Goal: Transaction & Acquisition: Book appointment/travel/reservation

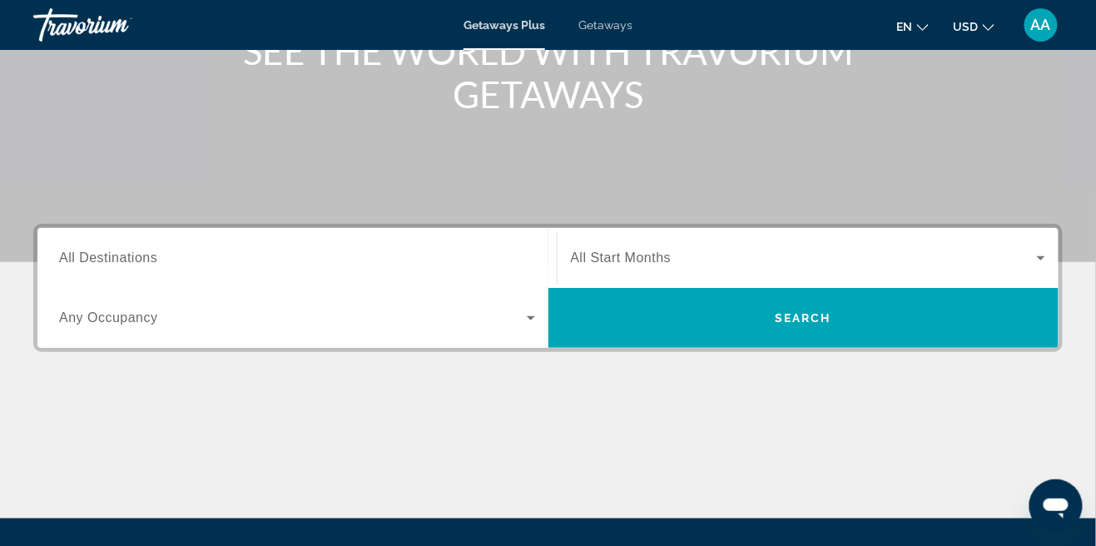
scroll to position [242, 0]
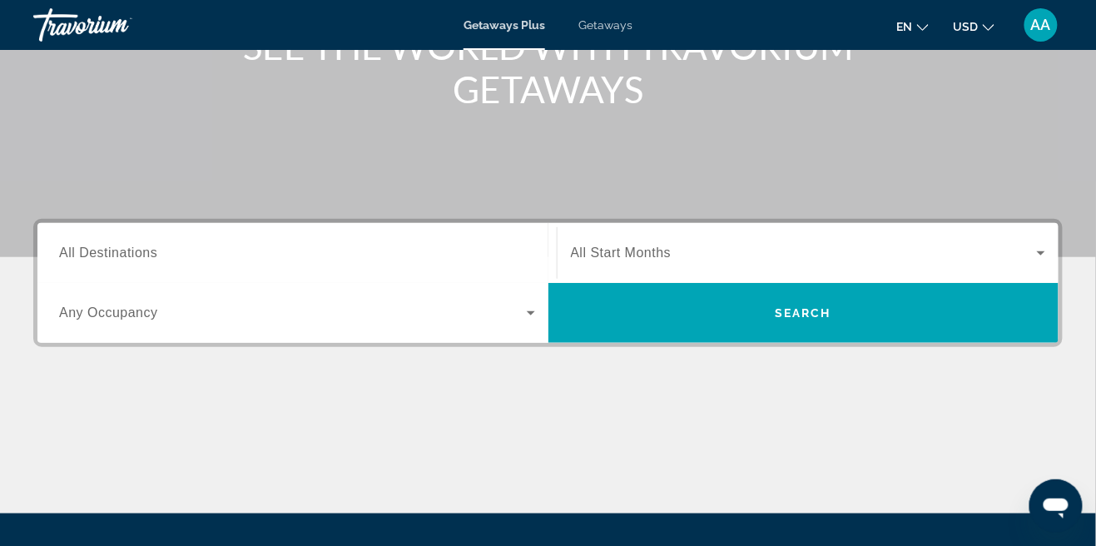
click at [141, 246] on span "All Destinations" at bounding box center [108, 252] width 98 height 14
click at [141, 246] on input "Destination All Destinations" at bounding box center [297, 254] width 476 height 20
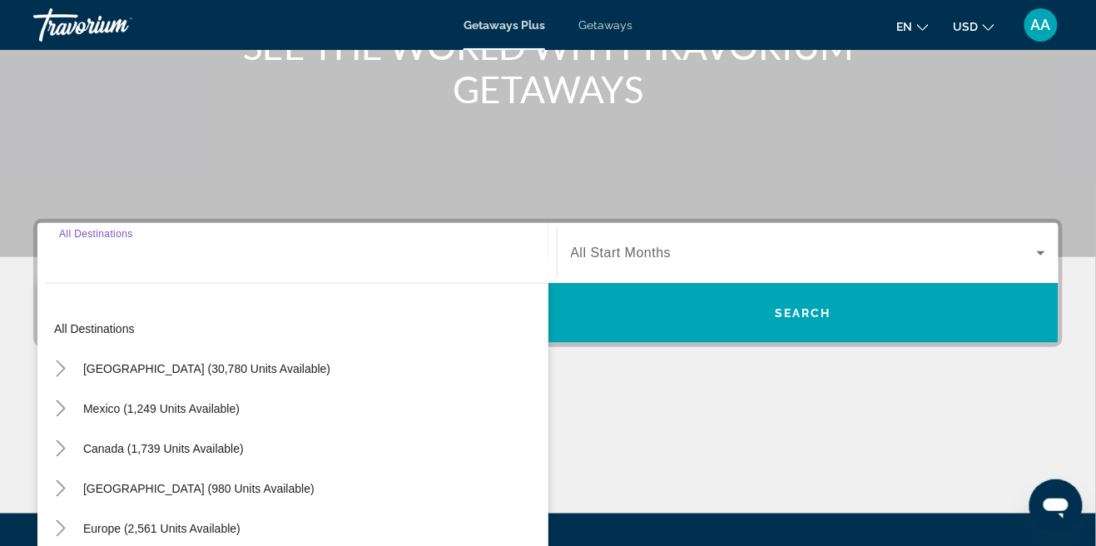
scroll to position [333, 0]
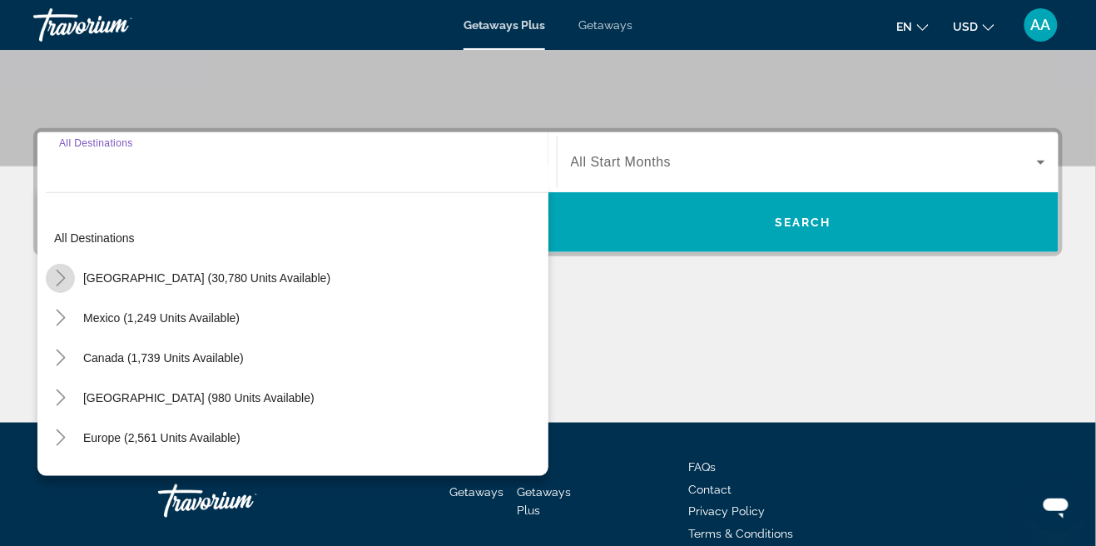
click at [73, 279] on mat-icon "Toggle United States (30,780 units available)" at bounding box center [60, 278] width 29 height 29
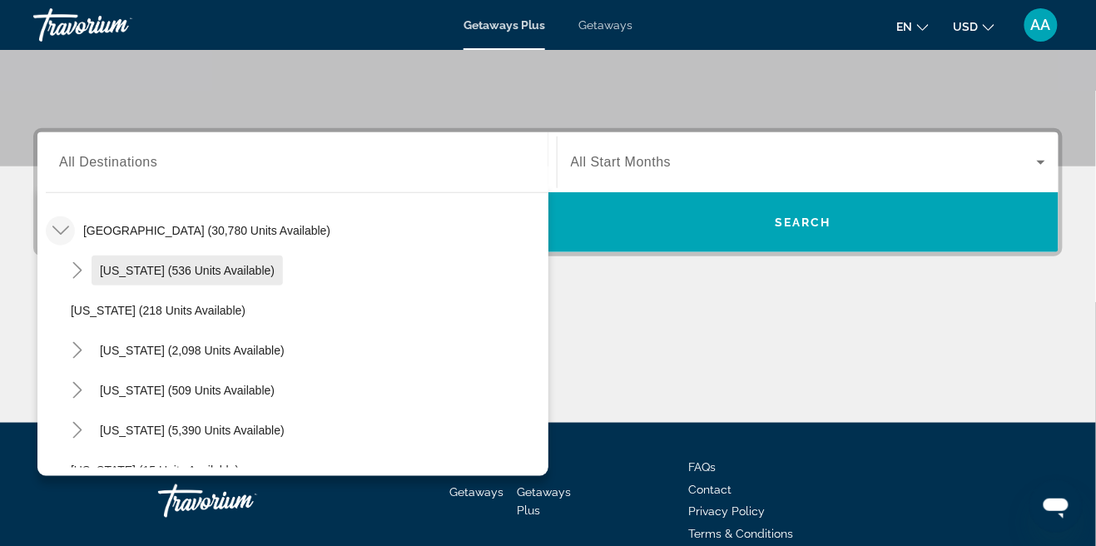
click at [120, 265] on span "[US_STATE] (536 units available)" at bounding box center [187, 270] width 175 height 13
type input "**********"
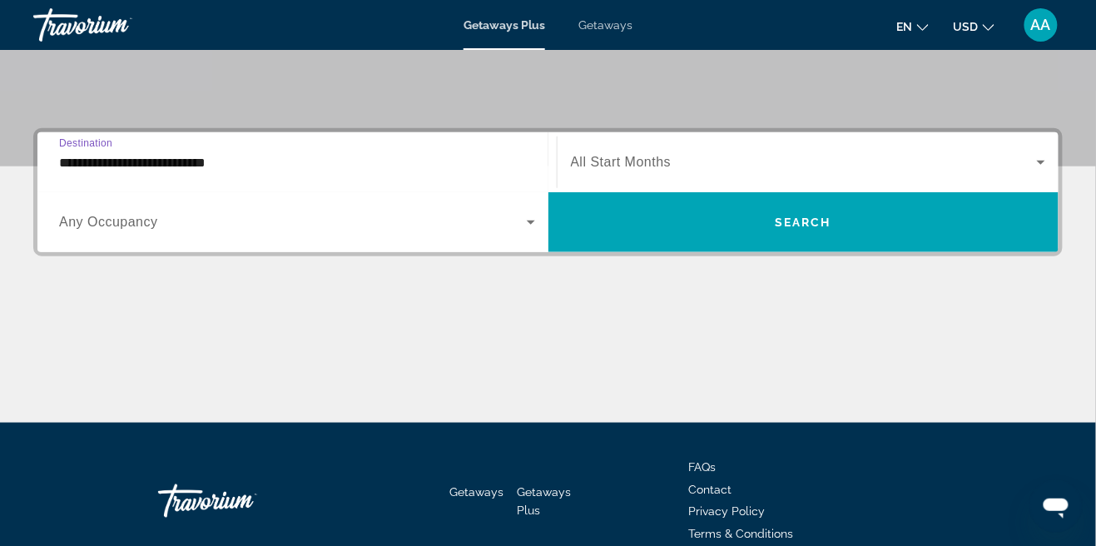
click at [805, 165] on span "Search widget" at bounding box center [804, 162] width 467 height 20
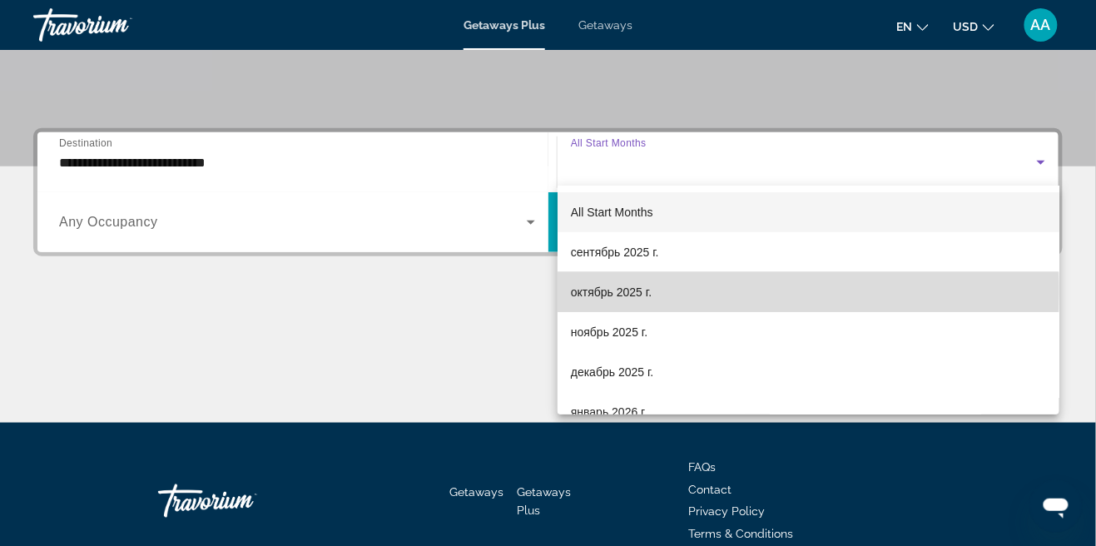
click at [620, 291] on span "октябрь 2025 г." at bounding box center [611, 292] width 81 height 20
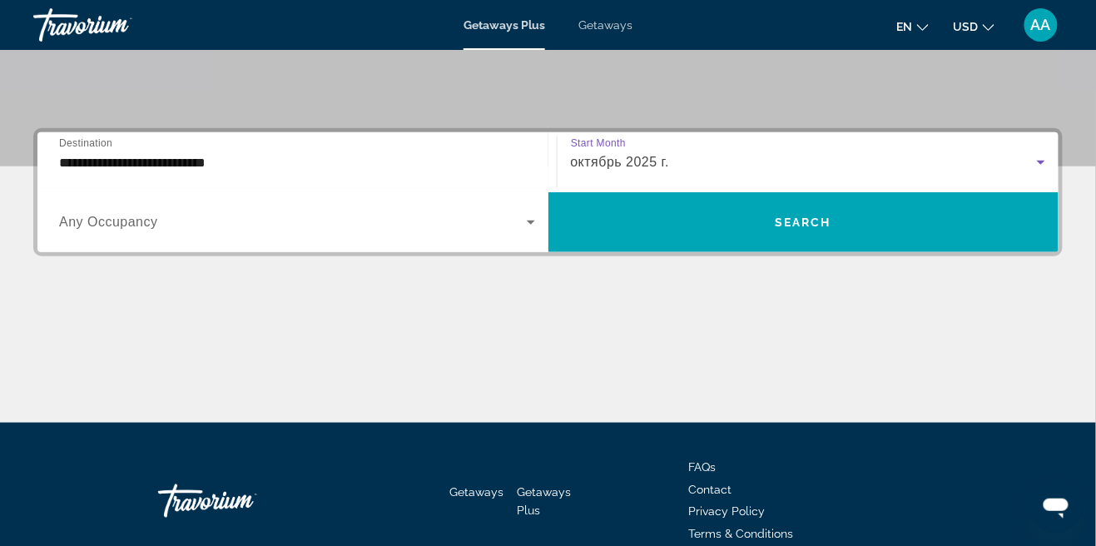
click at [64, 219] on span "Any Occupancy" at bounding box center [108, 222] width 99 height 14
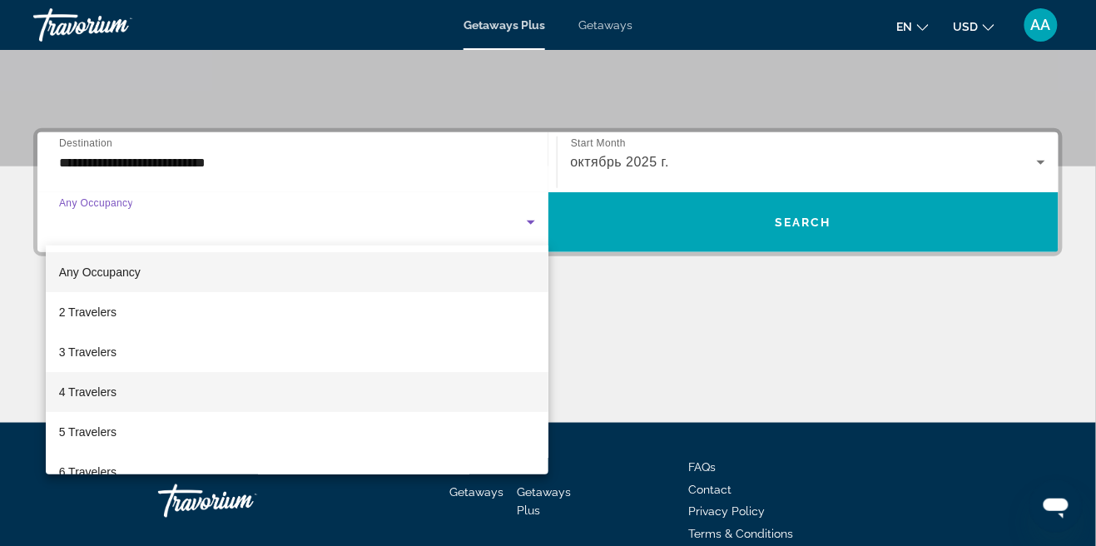
click at [101, 396] on span "4 Travelers" at bounding box center [87, 392] width 57 height 20
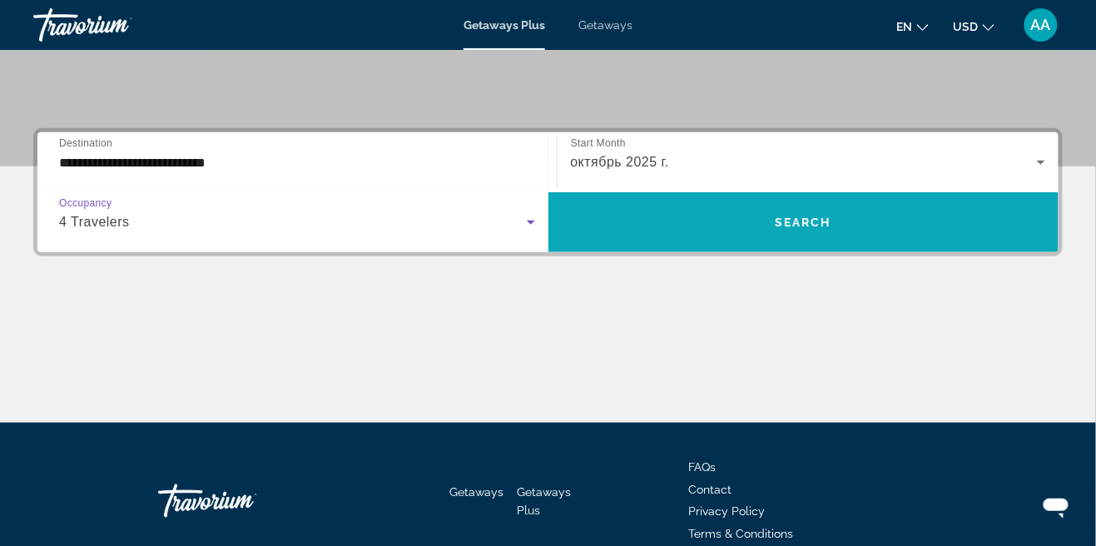
click at [873, 230] on span "Search widget" at bounding box center [803, 222] width 511 height 40
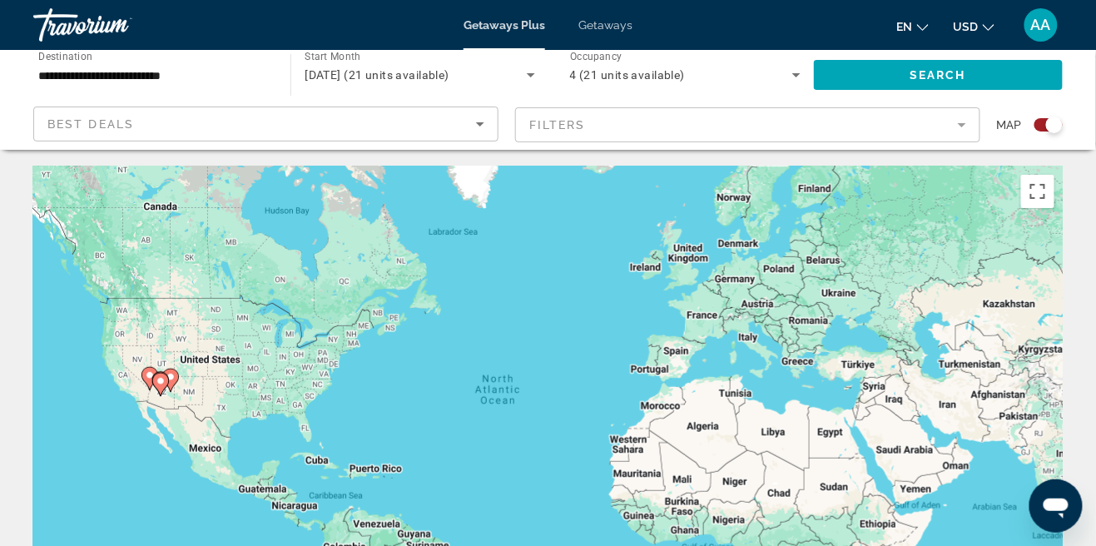
click at [1047, 131] on div "Search widget" at bounding box center [1048, 124] width 28 height 13
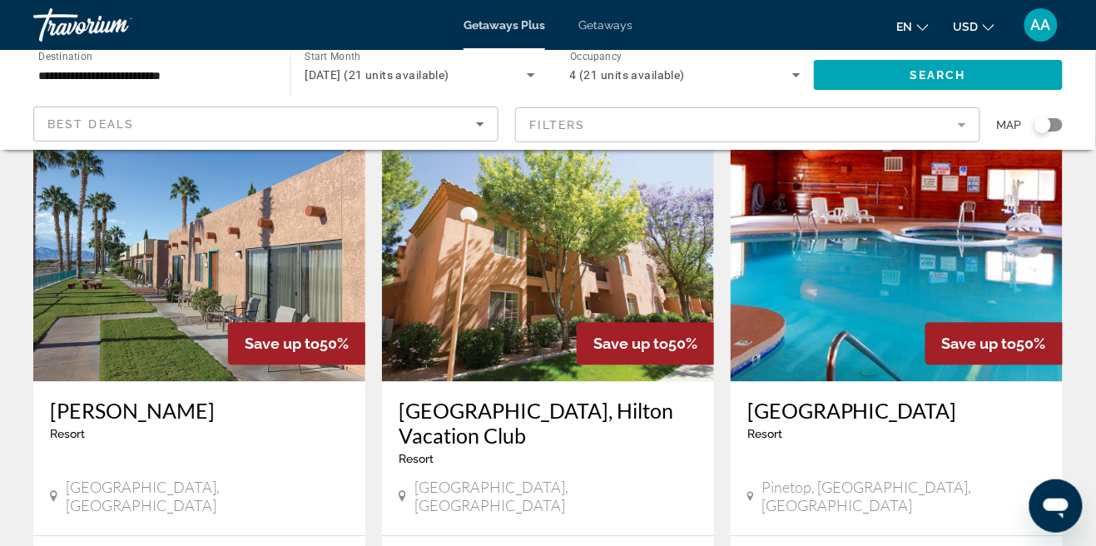
scroll to position [746, 0]
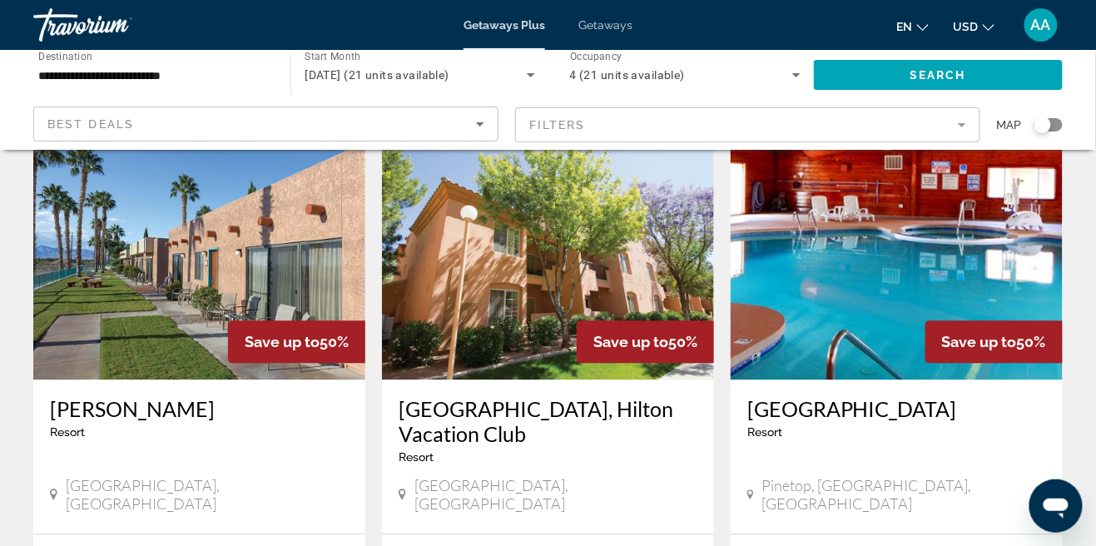
click at [864, 283] on img "Main content" at bounding box center [896, 247] width 332 height 266
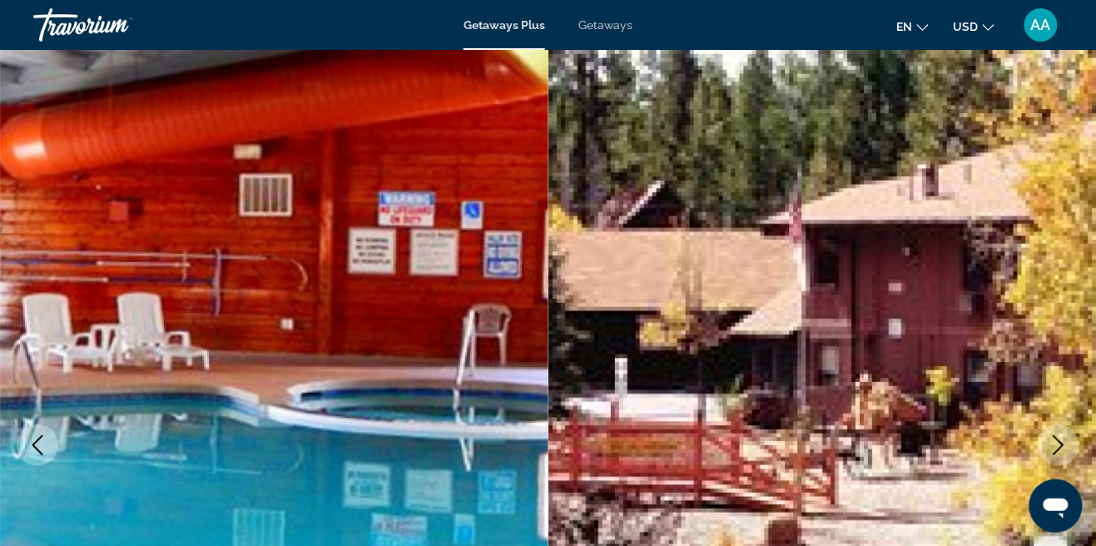
click at [1052, 453] on icon "Next image" at bounding box center [1058, 445] width 20 height 20
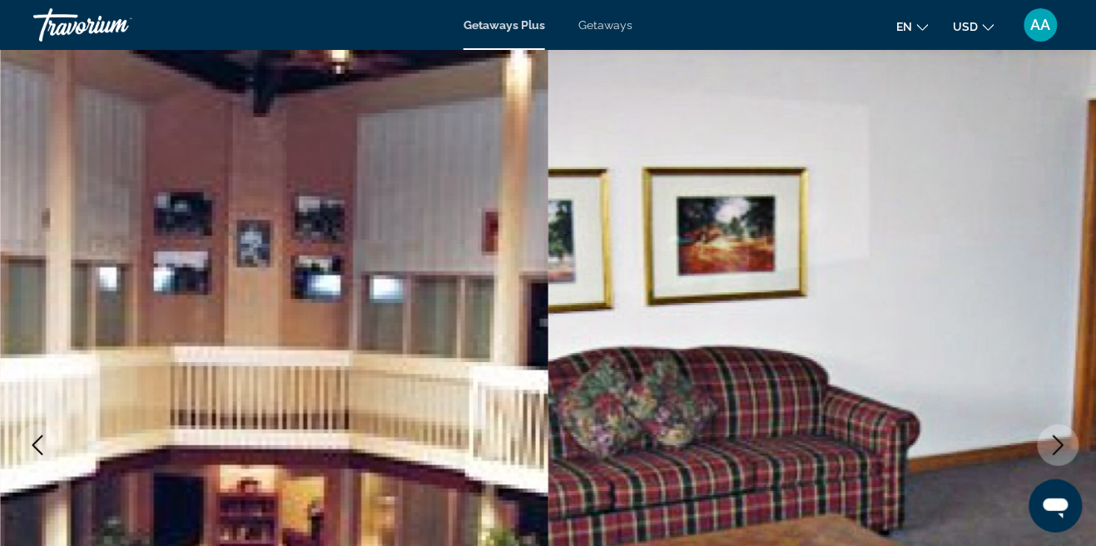
click at [1060, 442] on icon "Next image" at bounding box center [1058, 445] width 11 height 20
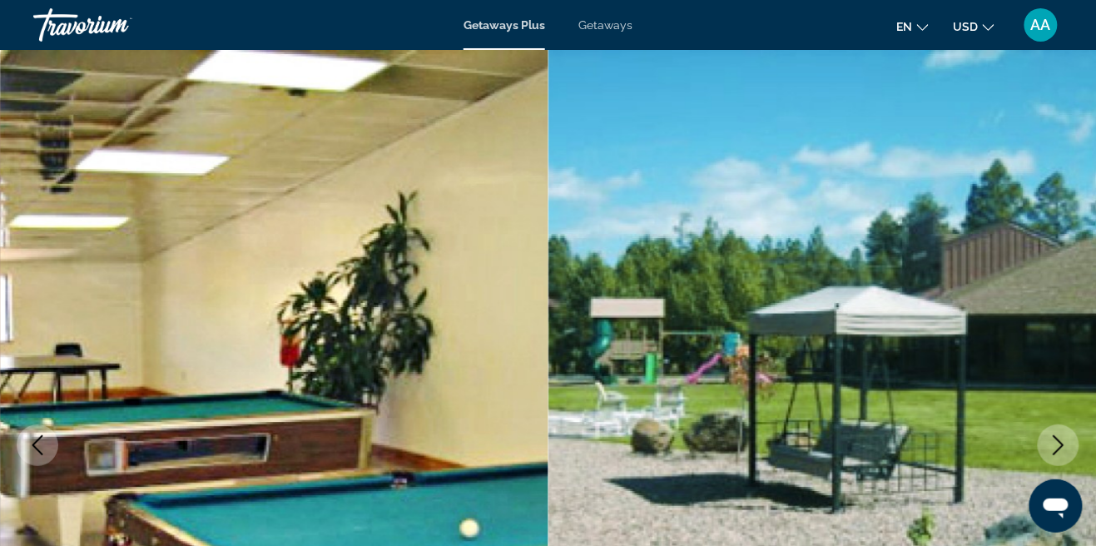
click at [1047, 447] on button "Next image" at bounding box center [1058, 445] width 42 height 42
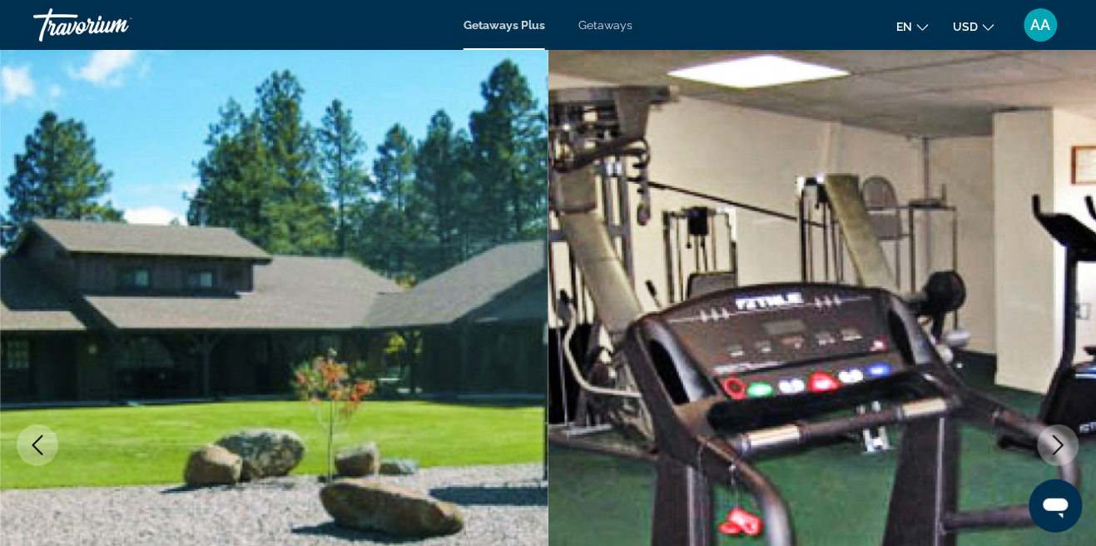
click at [1047, 449] on button "Next image" at bounding box center [1058, 445] width 42 height 42
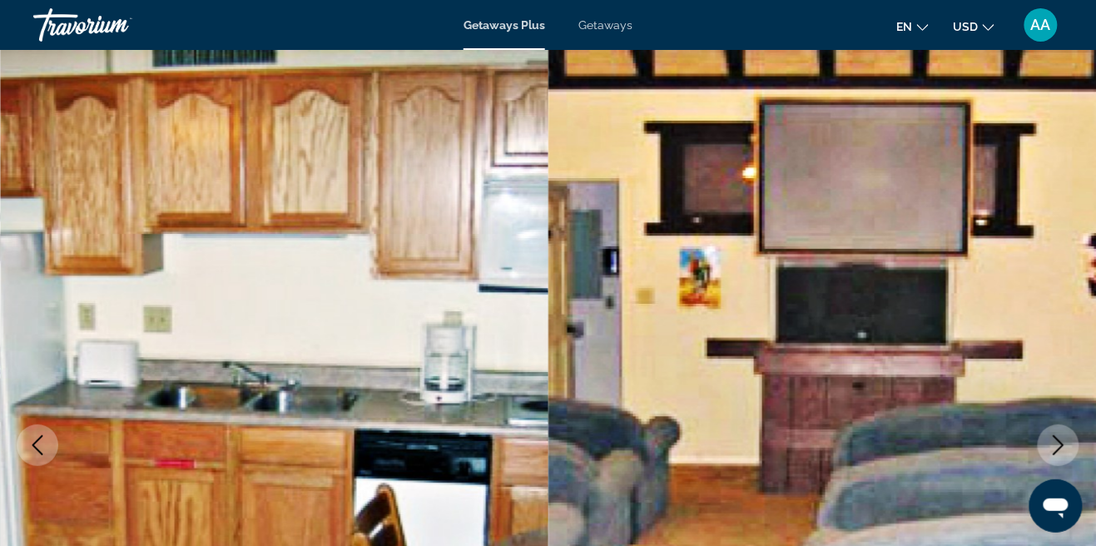
click at [1043, 464] on img "Main content" at bounding box center [822, 445] width 548 height 790
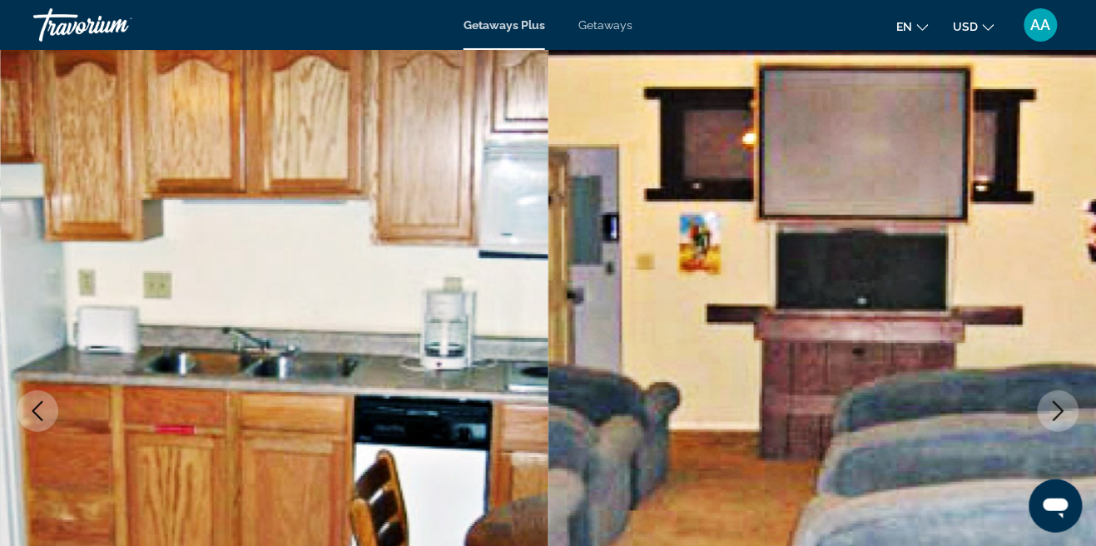
scroll to position [41, 0]
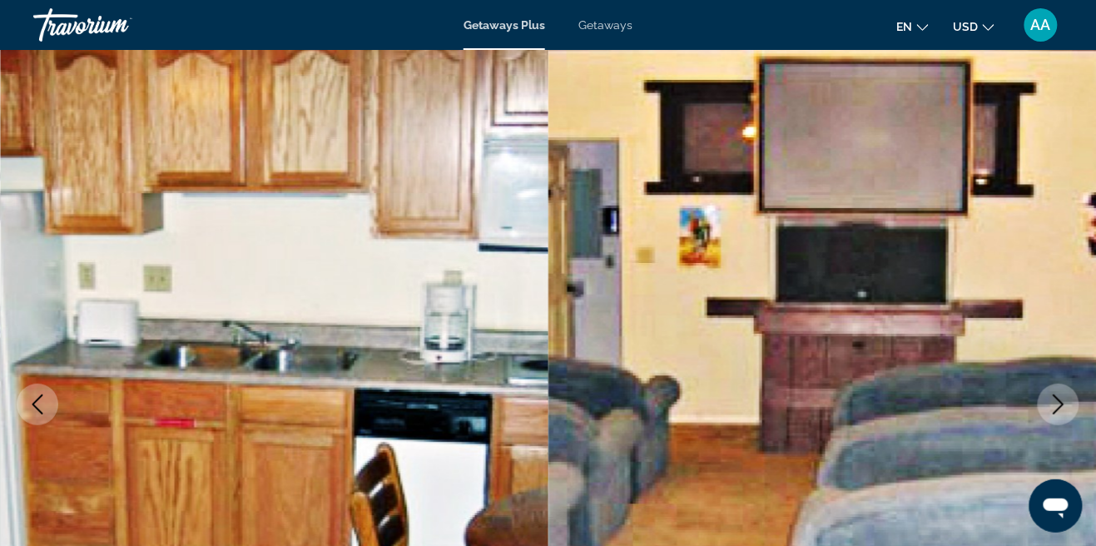
click at [1062, 420] on button "Next image" at bounding box center [1058, 405] width 42 height 42
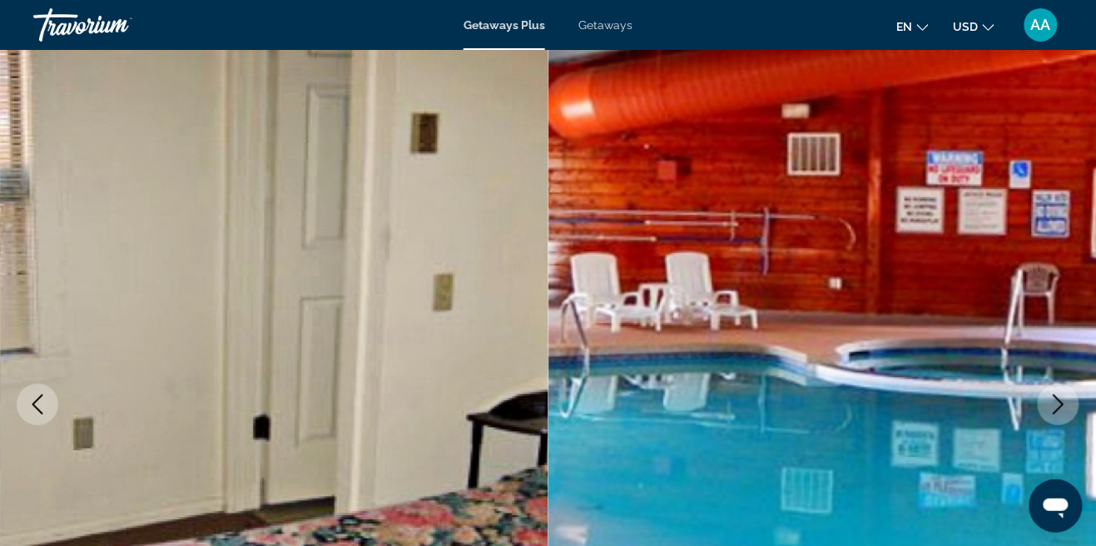
click at [1065, 406] on icon "Next image" at bounding box center [1058, 404] width 20 height 20
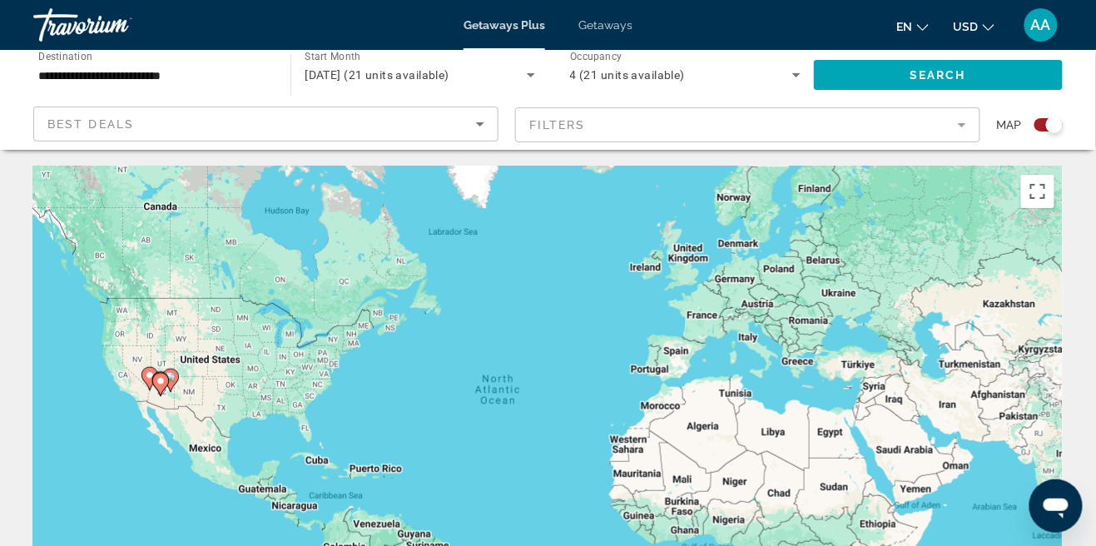
click at [1049, 128] on div "Search widget" at bounding box center [1054, 124] width 17 height 17
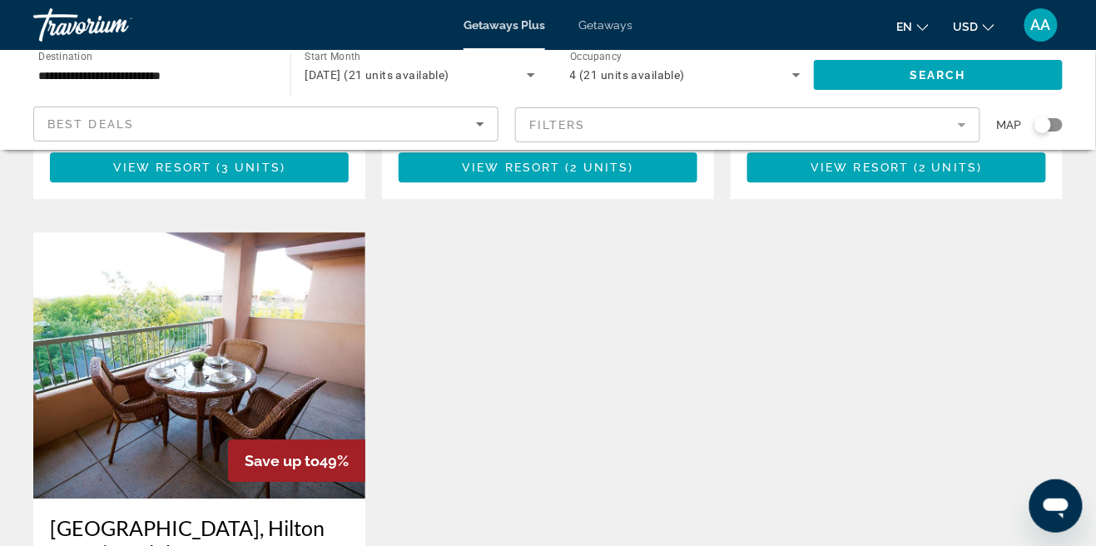
scroll to position [1236, 0]
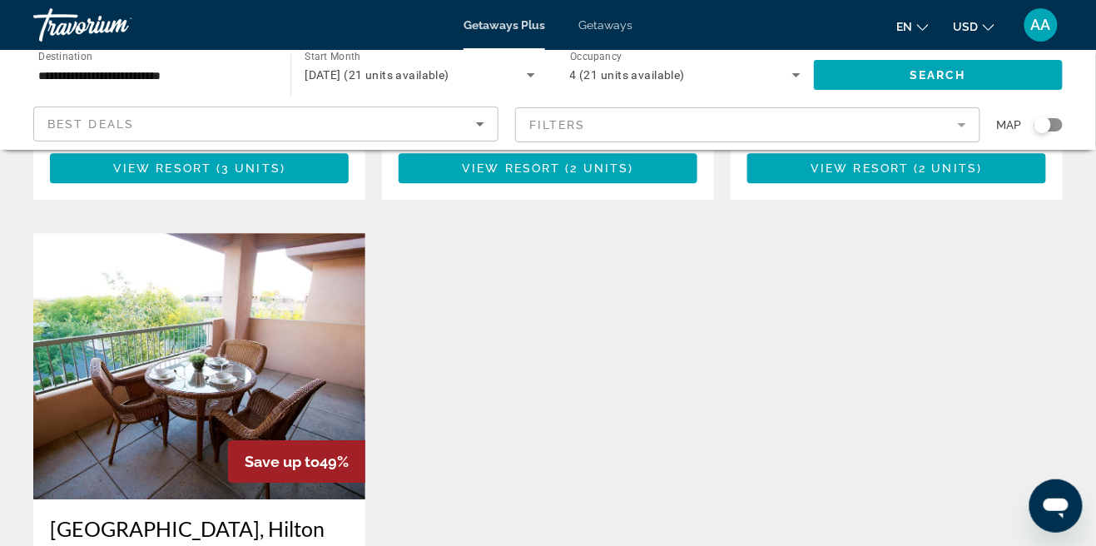
click at [103, 377] on img "Main content" at bounding box center [199, 366] width 332 height 266
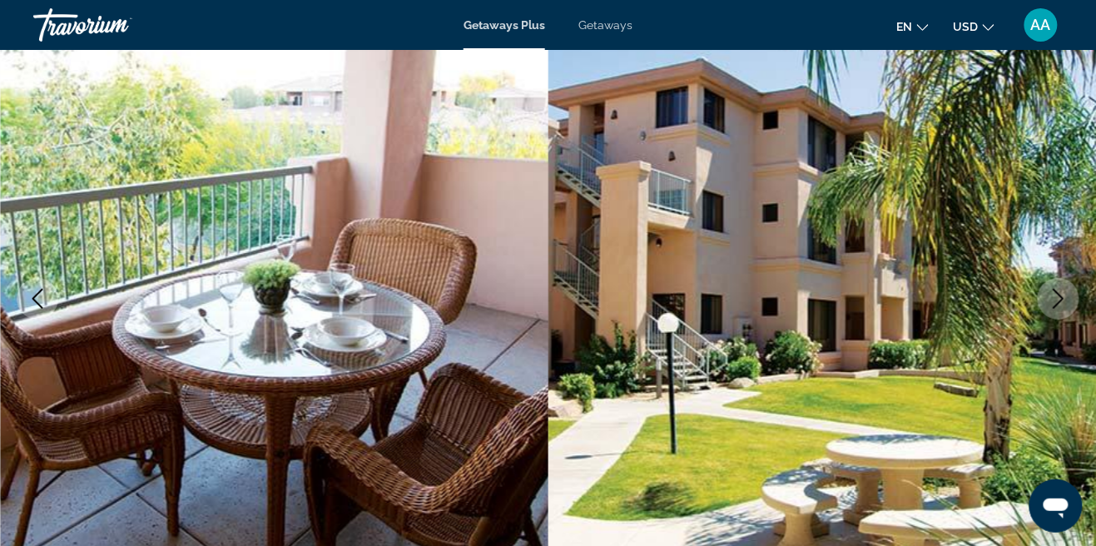
scroll to position [148, 0]
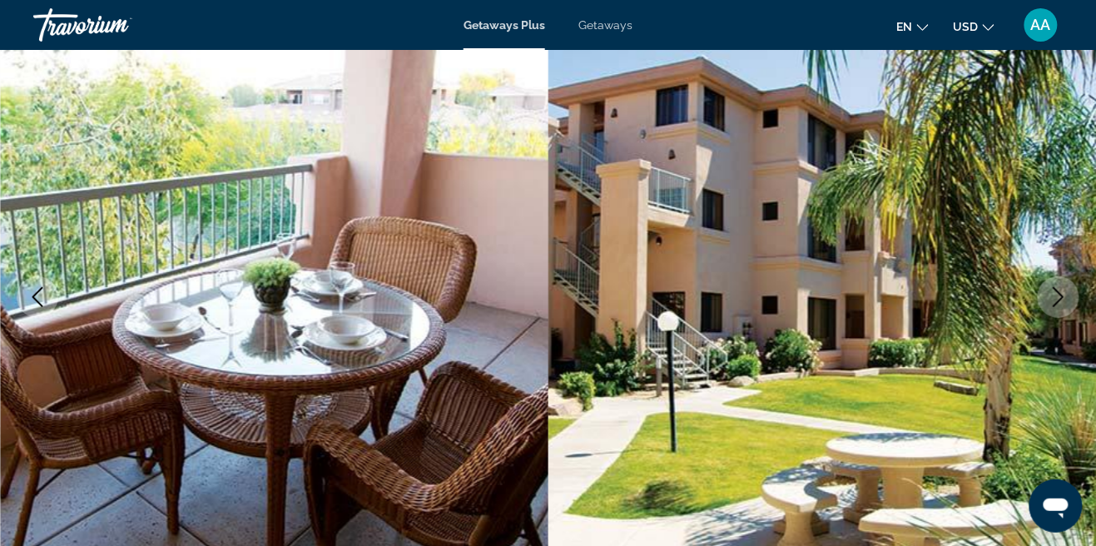
click at [1066, 309] on button "Next image" at bounding box center [1058, 297] width 42 height 42
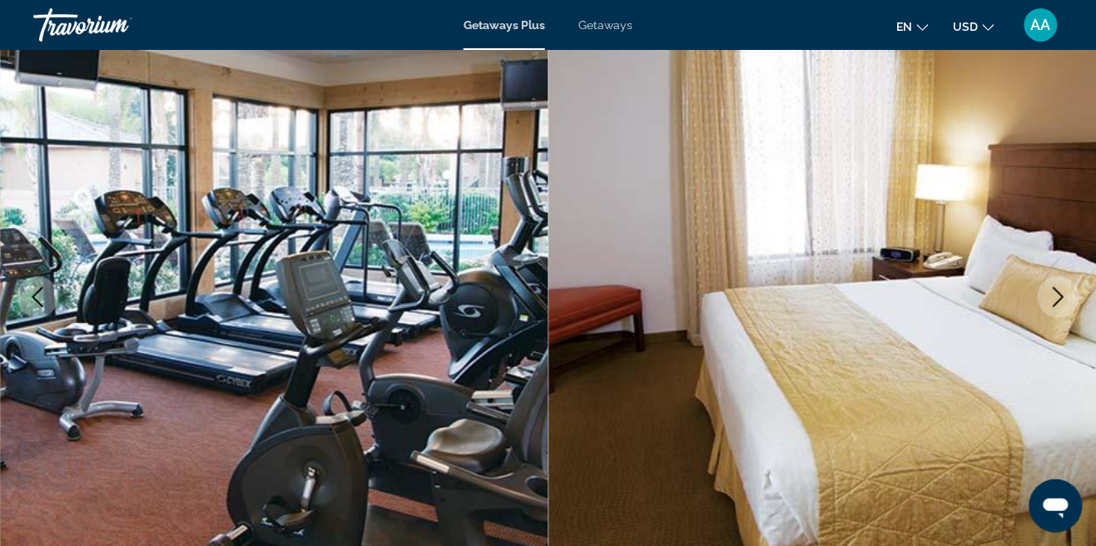
click at [1059, 326] on img "Main content" at bounding box center [822, 297] width 548 height 790
click at [1064, 315] on button "Next image" at bounding box center [1058, 297] width 42 height 42
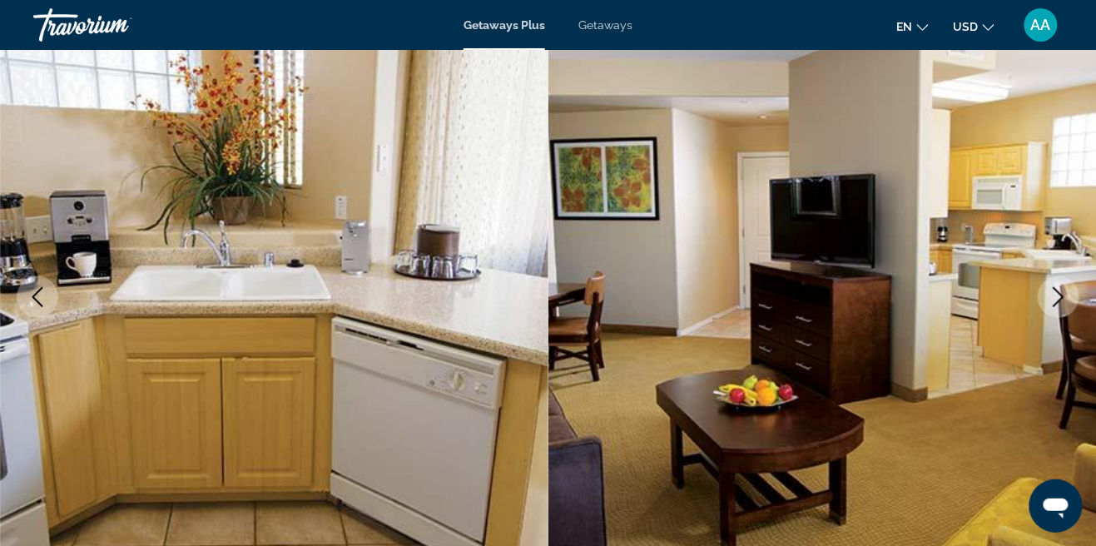
click at [1057, 322] on img "Main content" at bounding box center [822, 297] width 548 height 790
click at [1060, 309] on button "Next image" at bounding box center [1058, 297] width 42 height 42
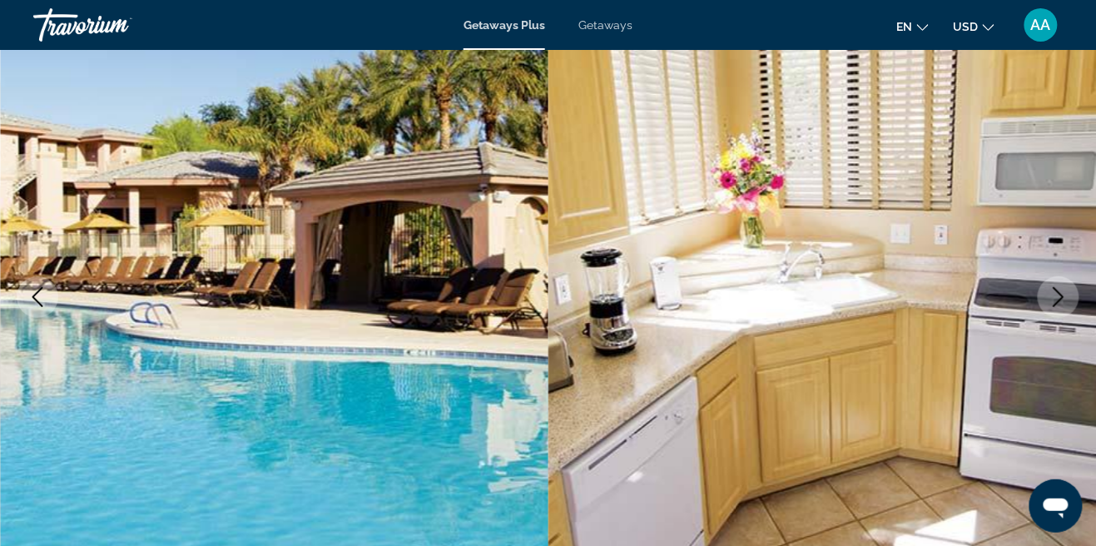
click at [1055, 299] on icon "Next image" at bounding box center [1058, 297] width 20 height 20
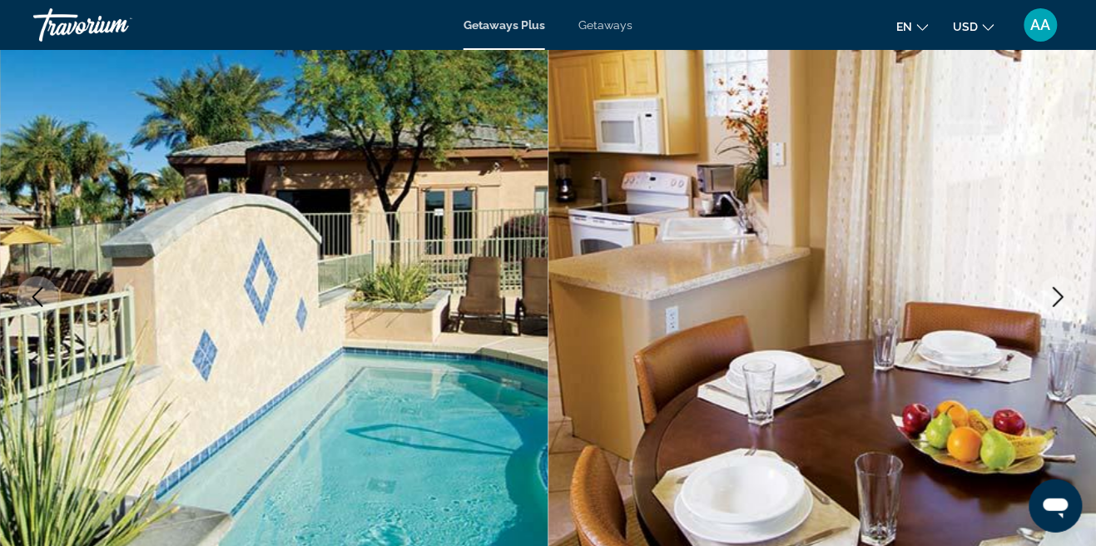
click at [1050, 301] on icon "Next image" at bounding box center [1058, 297] width 20 height 20
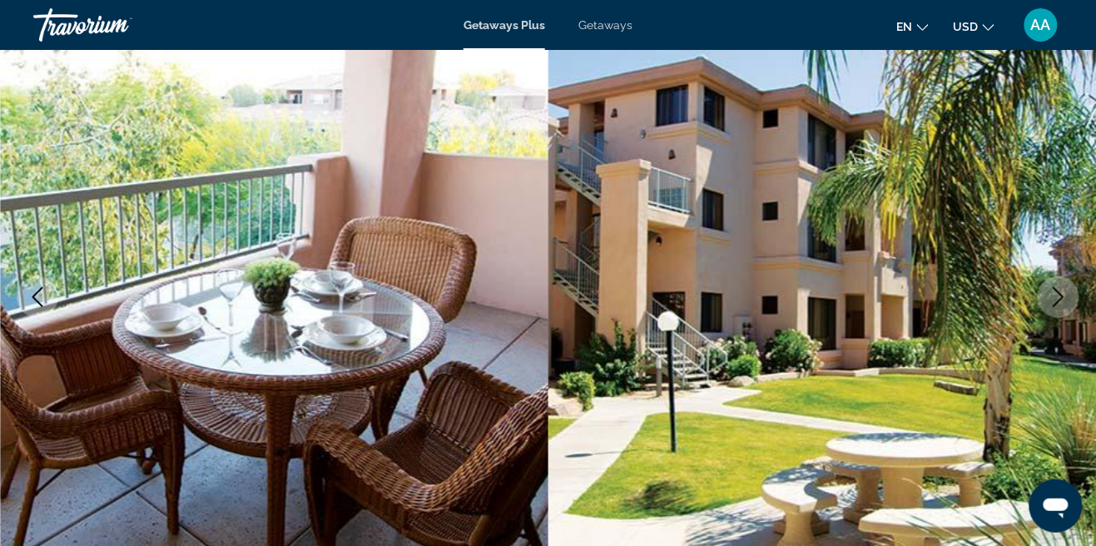
click at [1057, 301] on icon "Next image" at bounding box center [1058, 297] width 20 height 20
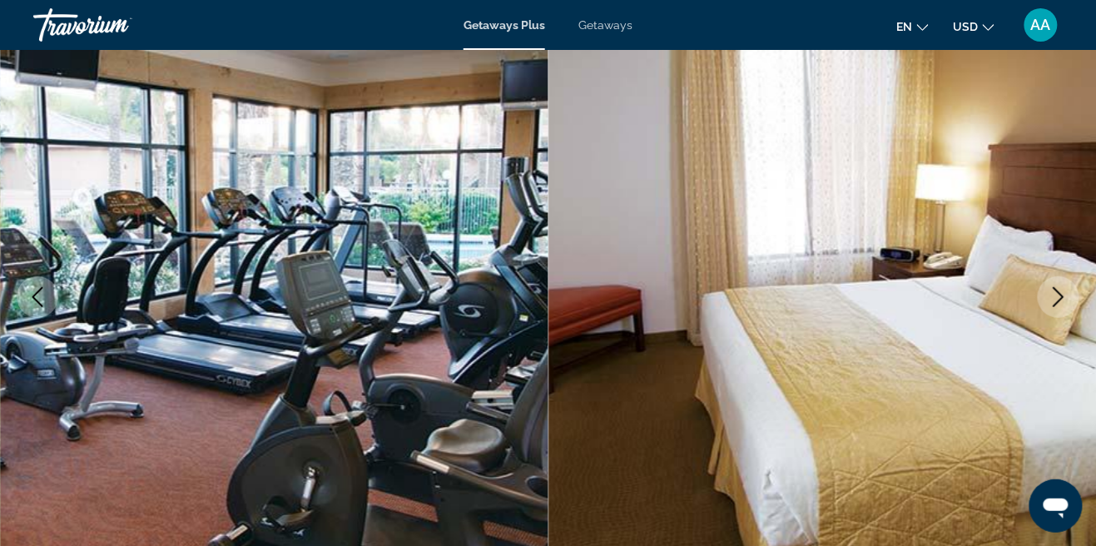
click at [1052, 299] on icon "Next image" at bounding box center [1058, 297] width 20 height 20
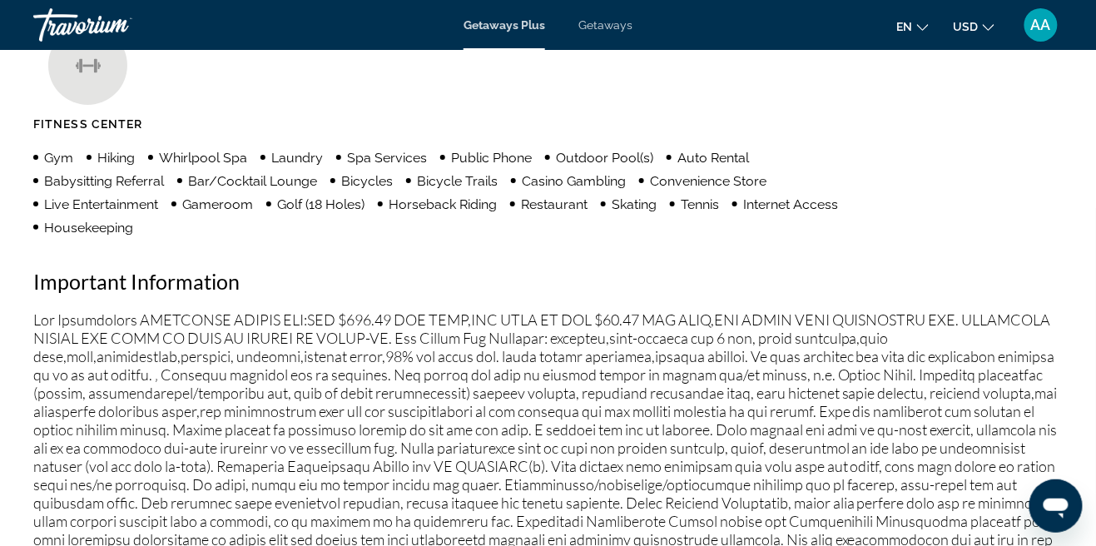
scroll to position [1697, 0]
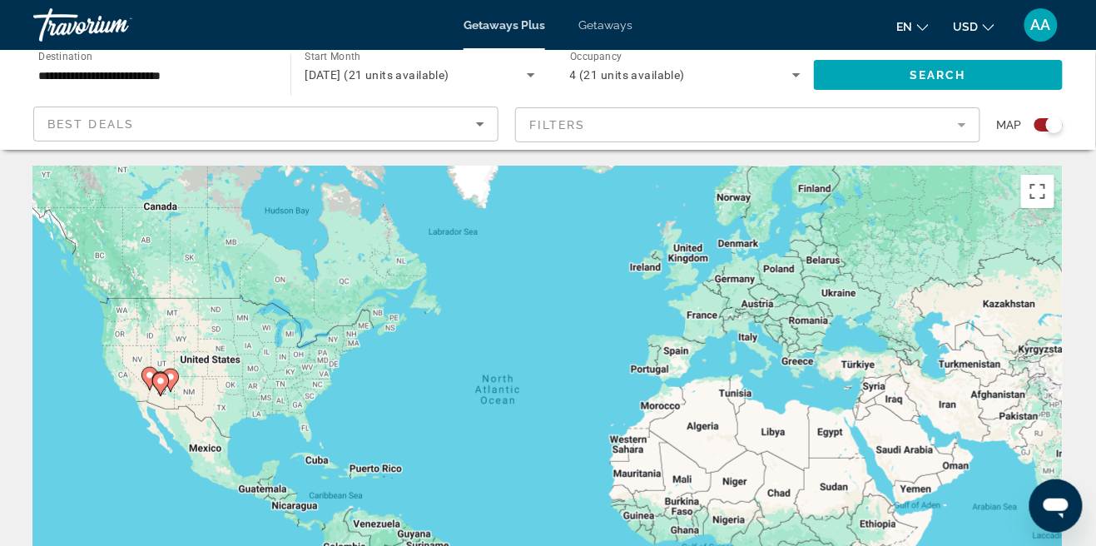
click at [618, 17] on div "Getaways Plus Getaways en English Español Français Italiano Português русский U…" at bounding box center [548, 24] width 1096 height 43
click at [598, 19] on span "Getaways" at bounding box center [605, 24] width 54 height 13
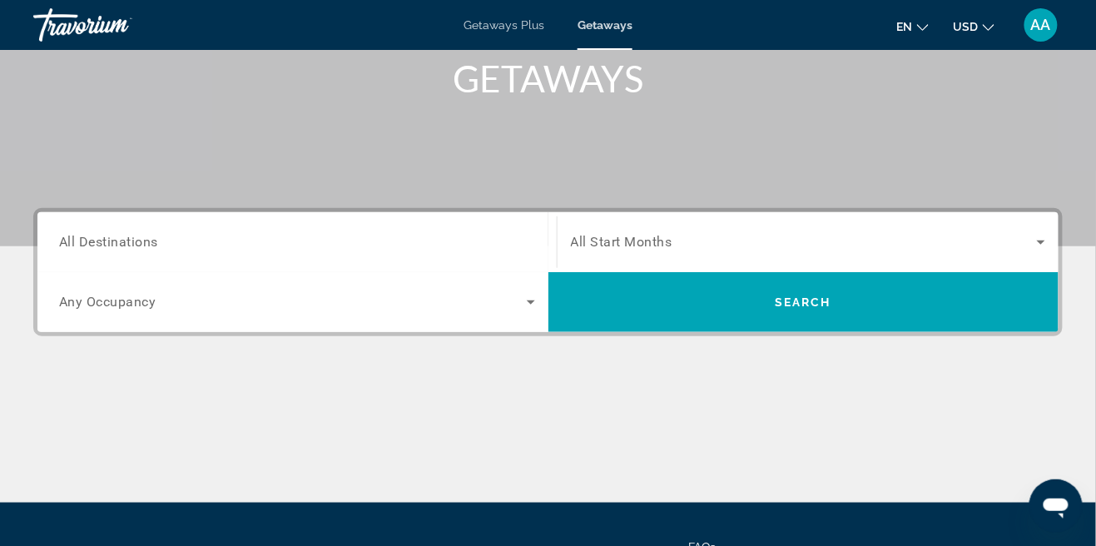
click at [162, 292] on span "Search widget" at bounding box center [293, 302] width 468 height 20
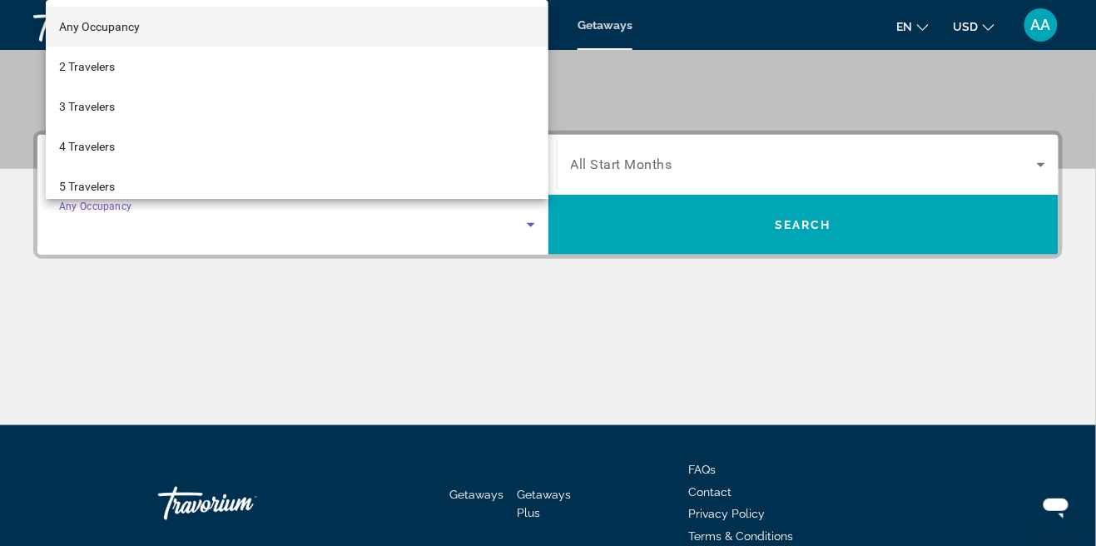
scroll to position [333, 0]
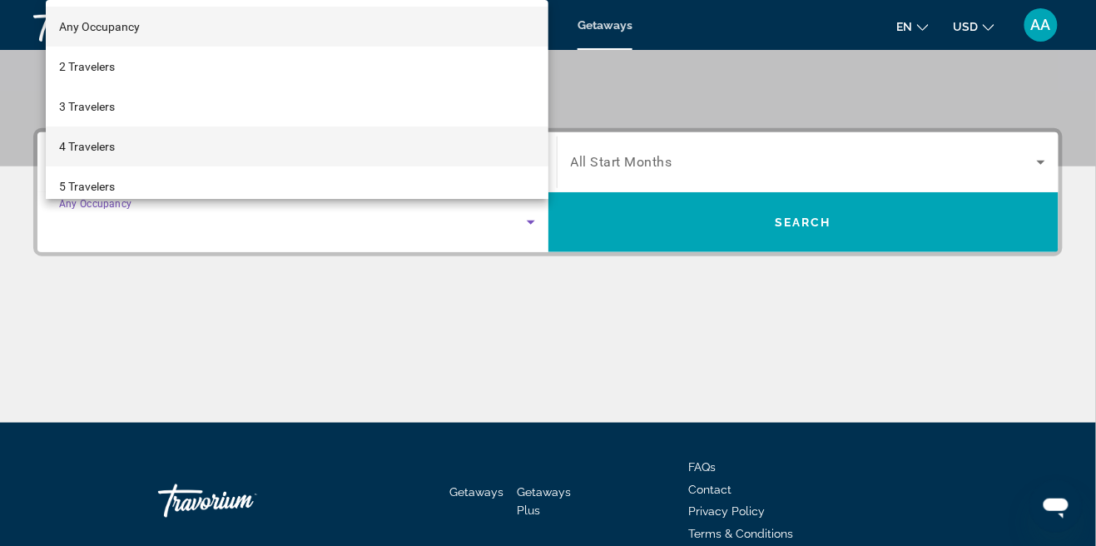
click at [74, 156] on span "4 Travelers" at bounding box center [87, 146] width 56 height 20
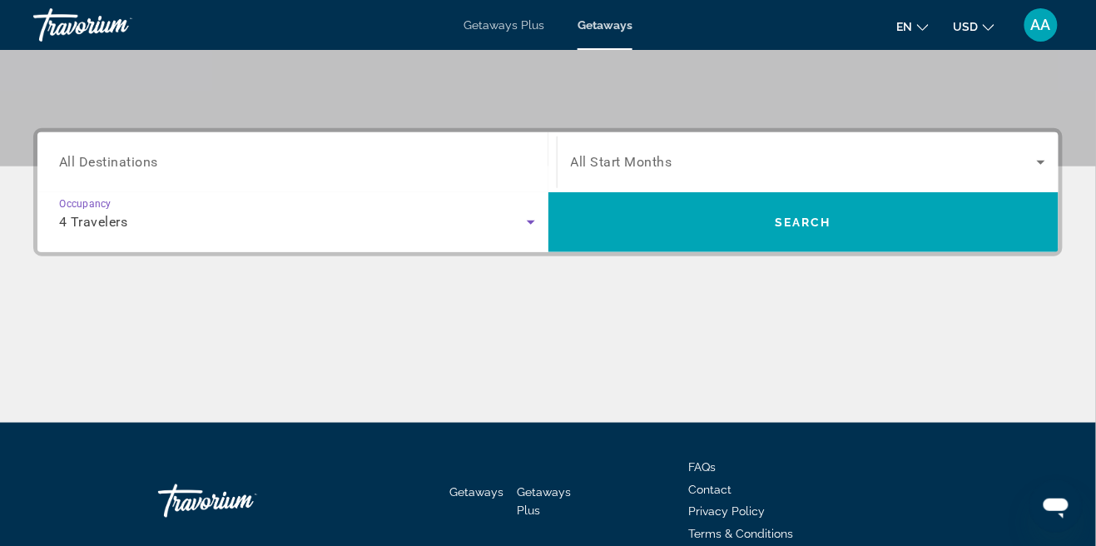
click at [102, 154] on span "All Destinations" at bounding box center [108, 162] width 99 height 16
click at [102, 154] on input "Destination All Destinations" at bounding box center [297, 163] width 476 height 20
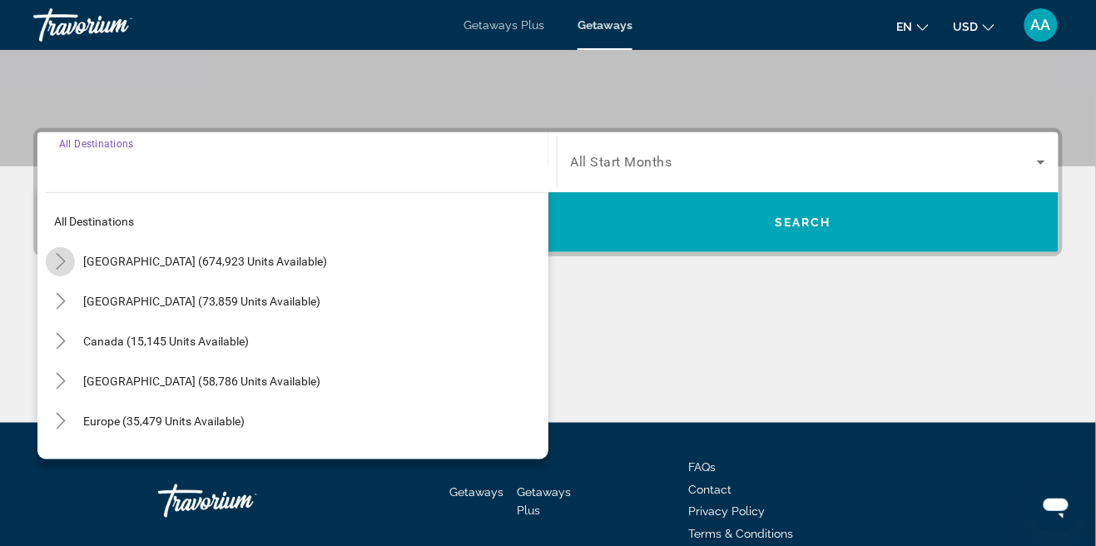
click at [73, 259] on mat-icon "Toggle United States (674,923 units available)" at bounding box center [60, 261] width 29 height 29
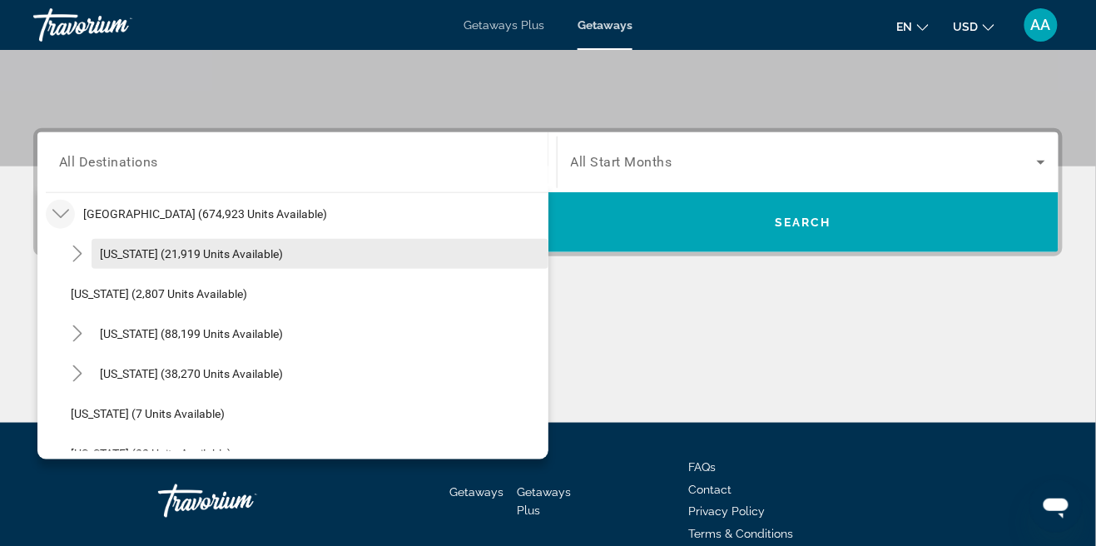
click at [102, 254] on span "Arizona (21,919 units available)" at bounding box center [191, 253] width 183 height 13
type input "**********"
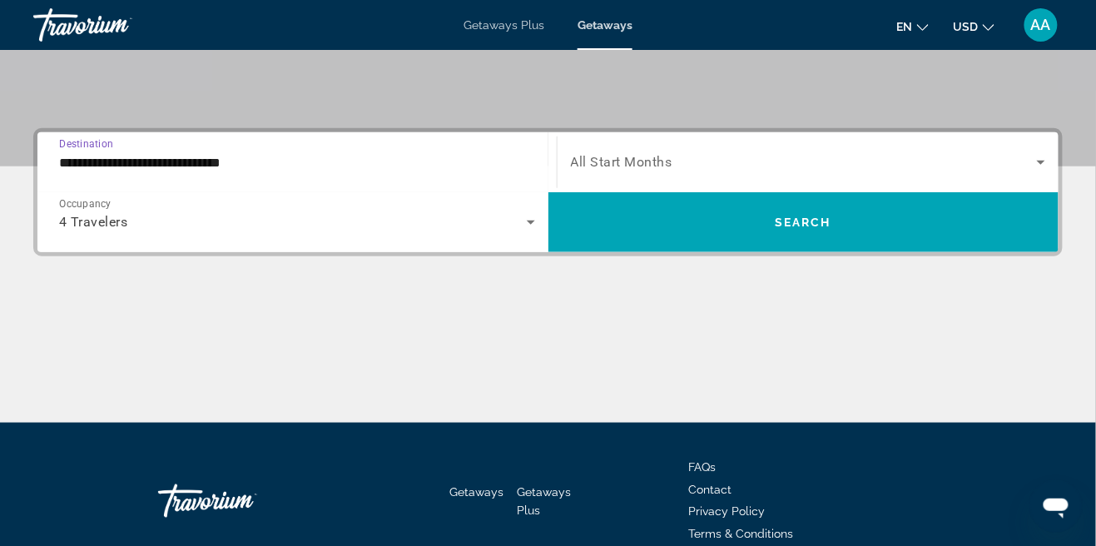
click at [735, 161] on span "Search widget" at bounding box center [804, 162] width 467 height 20
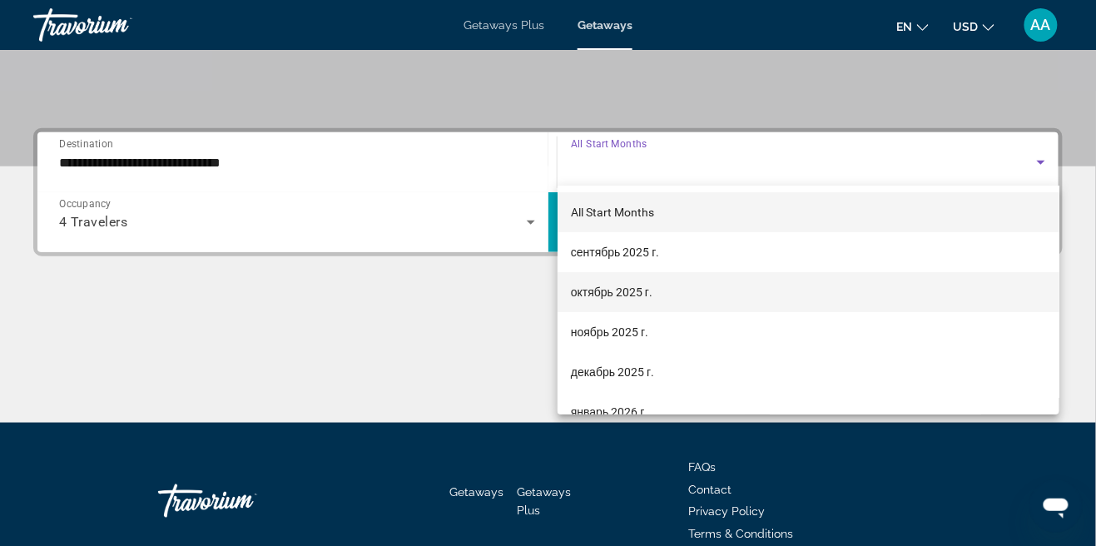
click at [698, 293] on mat-option "октябрь 2025 г." at bounding box center [808, 292] width 502 height 40
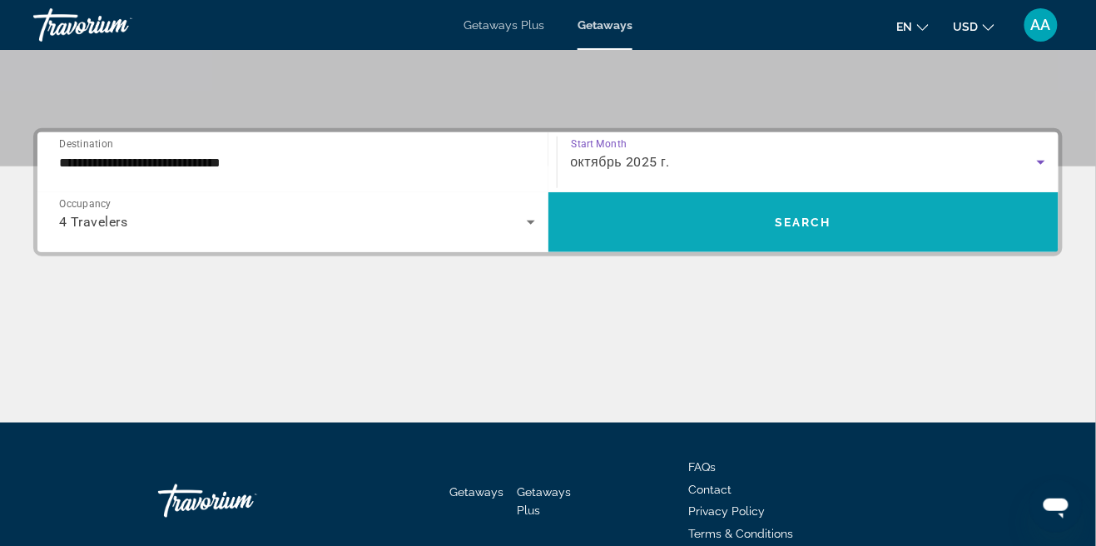
click at [925, 234] on span "Search widget" at bounding box center [803, 222] width 511 height 40
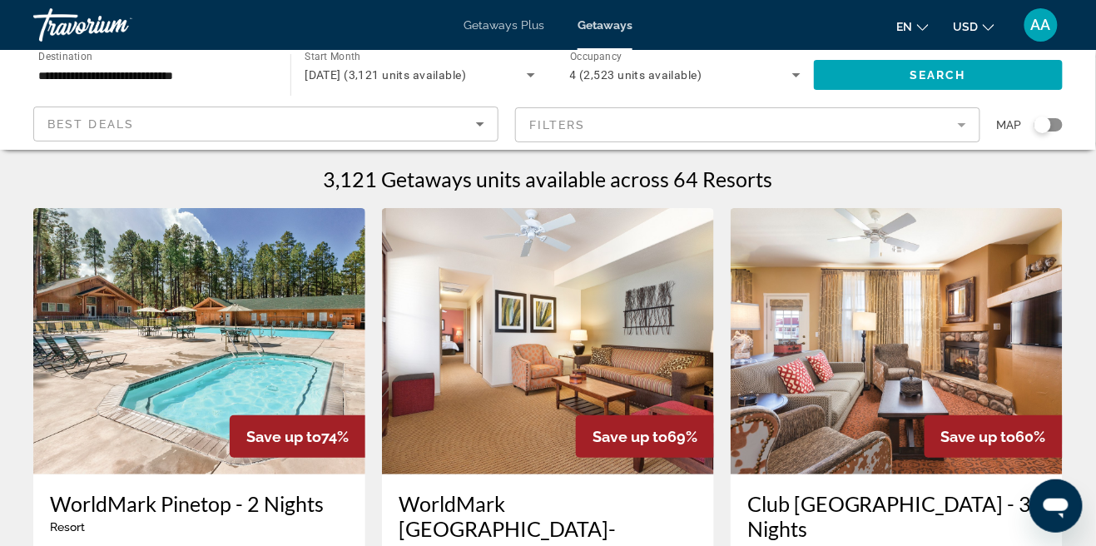
scroll to position [1, 0]
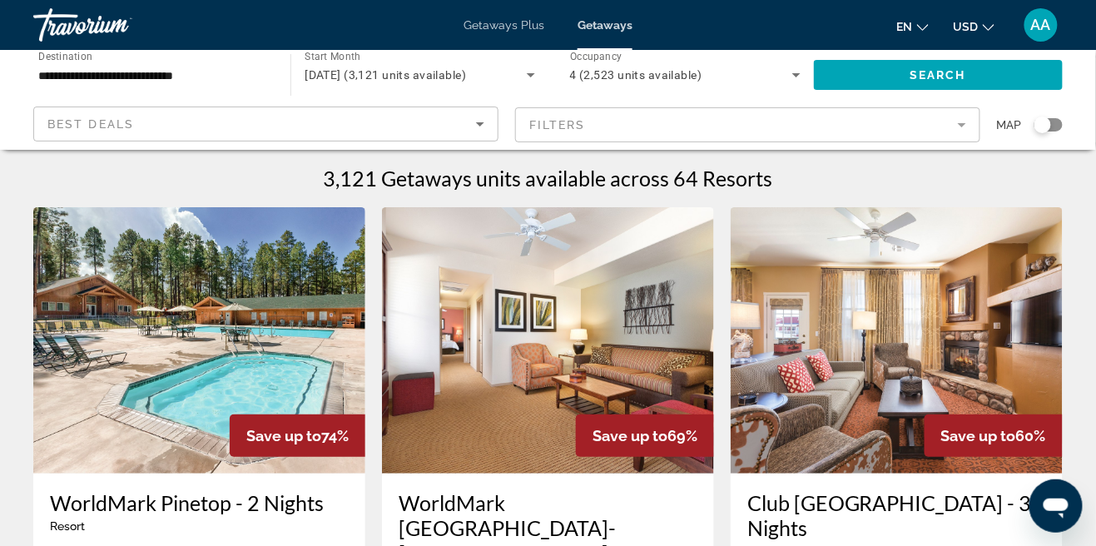
click at [501, 29] on span "Getaways Plus" at bounding box center [503, 24] width 81 height 13
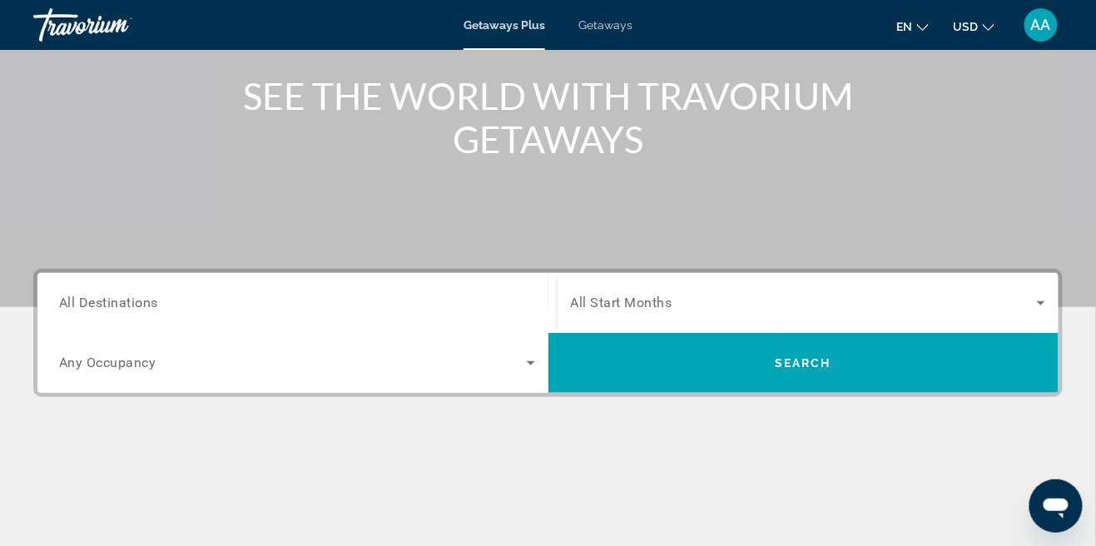
click at [114, 295] on span "All Destinations" at bounding box center [108, 302] width 99 height 16
click at [114, 295] on input "Destination All Destinations" at bounding box center [297, 304] width 476 height 20
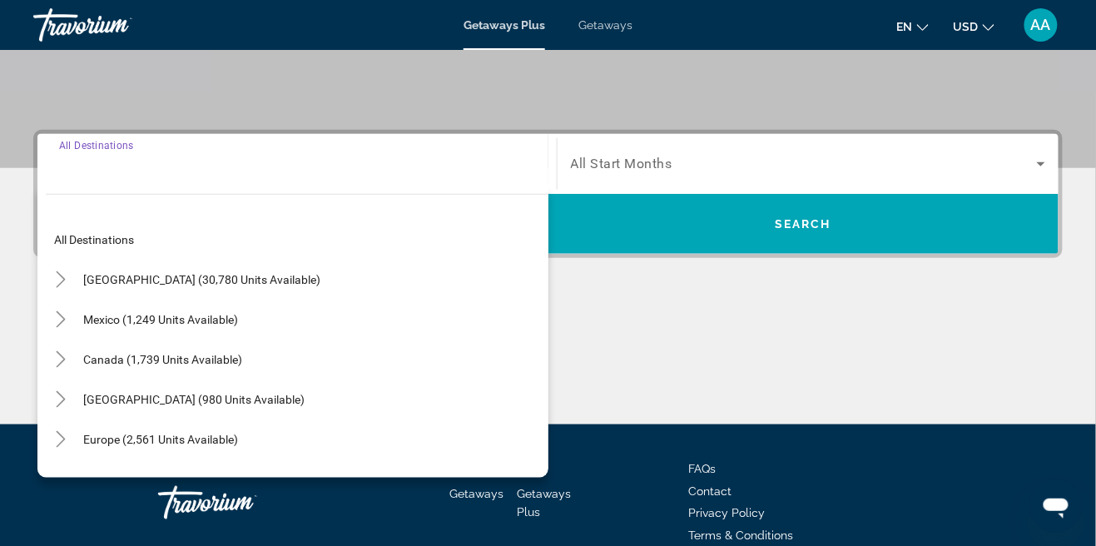
scroll to position [333, 0]
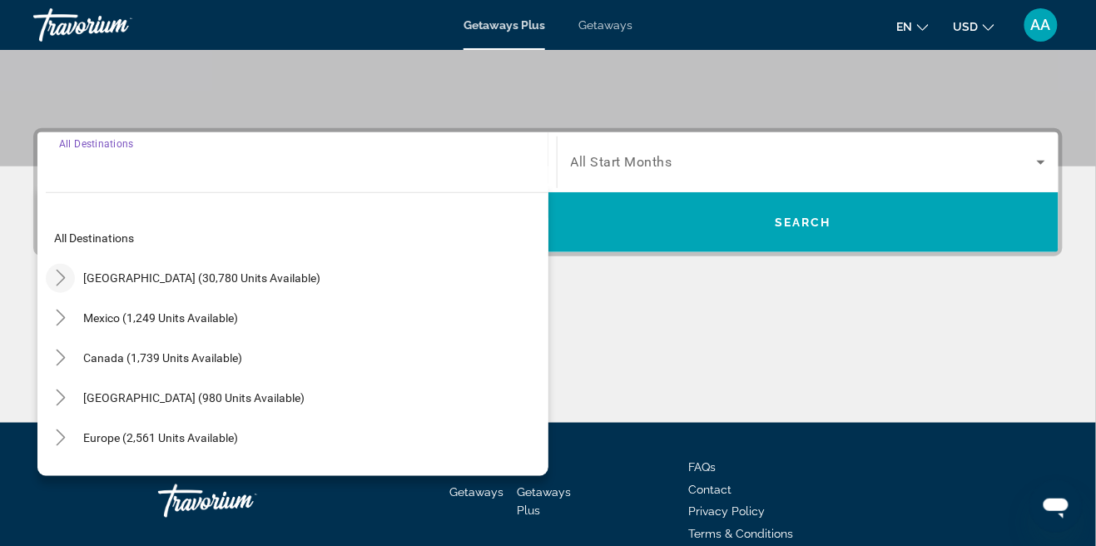
click at [67, 275] on icon "Toggle United States (30,780 units available)" at bounding box center [60, 278] width 17 height 17
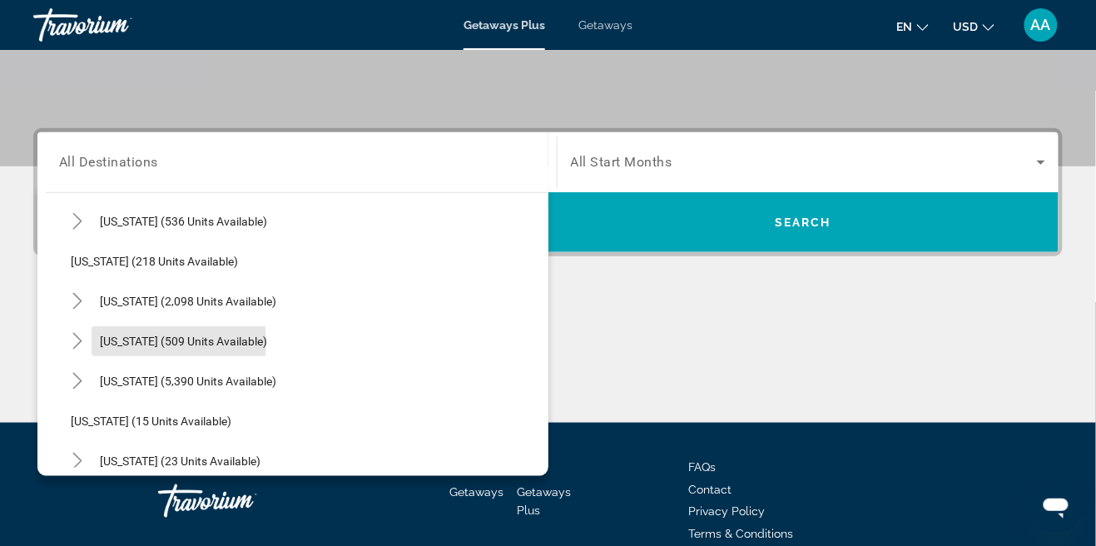
scroll to position [110, 0]
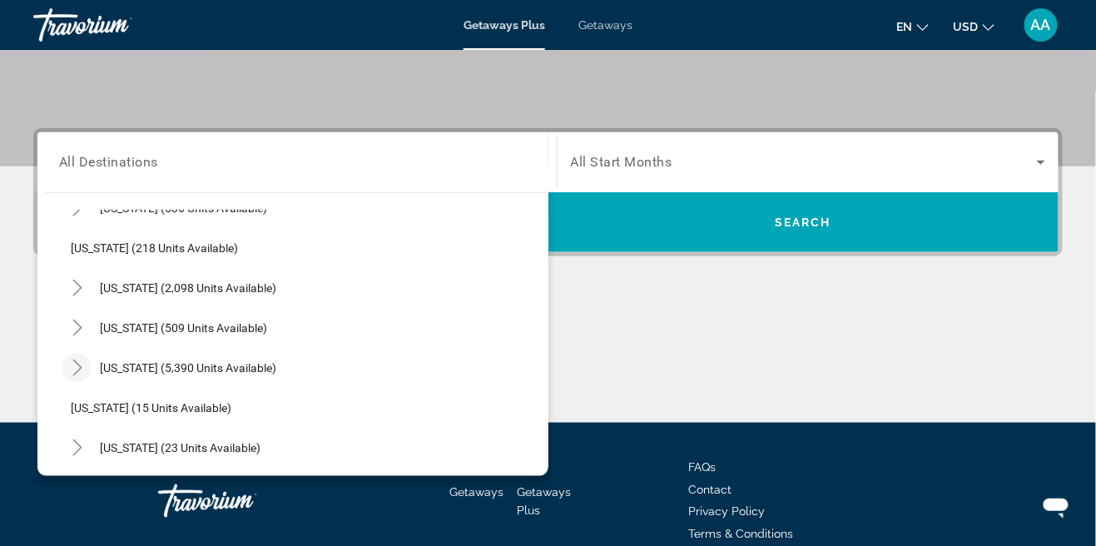
click at [82, 366] on icon "Toggle Florida (5,390 units available)" at bounding box center [77, 367] width 17 height 17
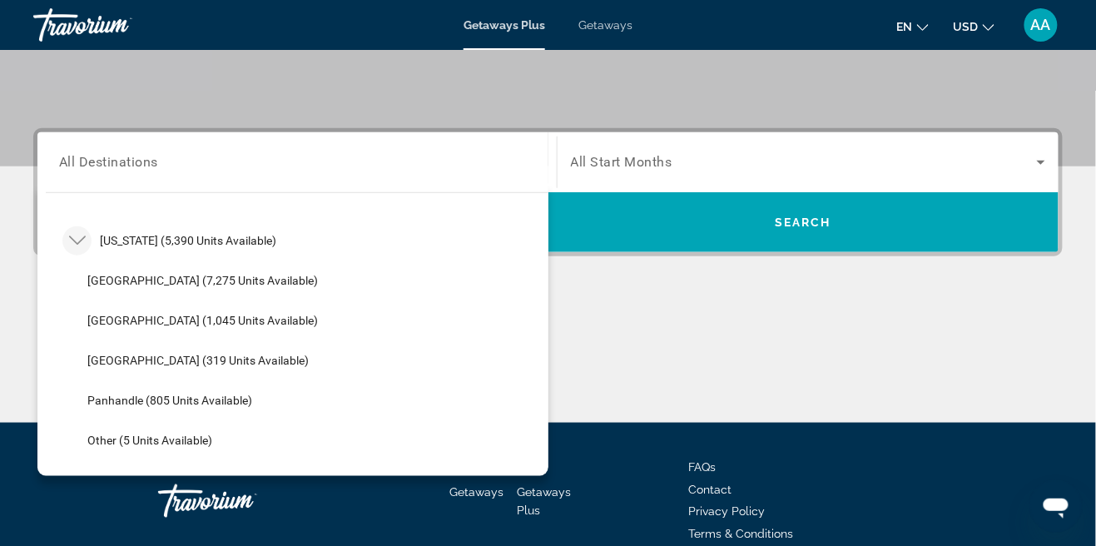
scroll to position [250, 0]
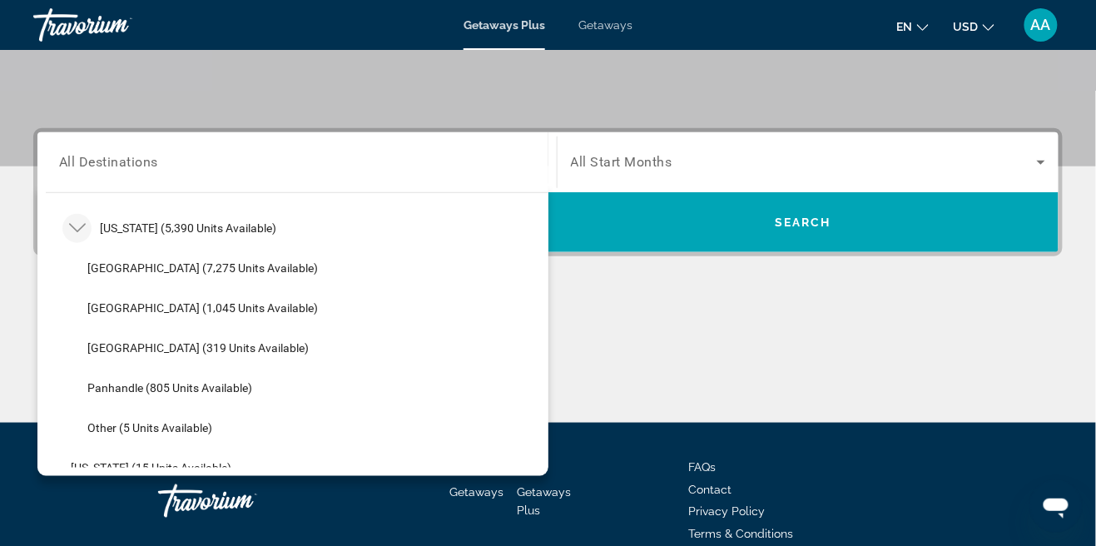
click at [911, 376] on div "Main content" at bounding box center [547, 360] width 1029 height 125
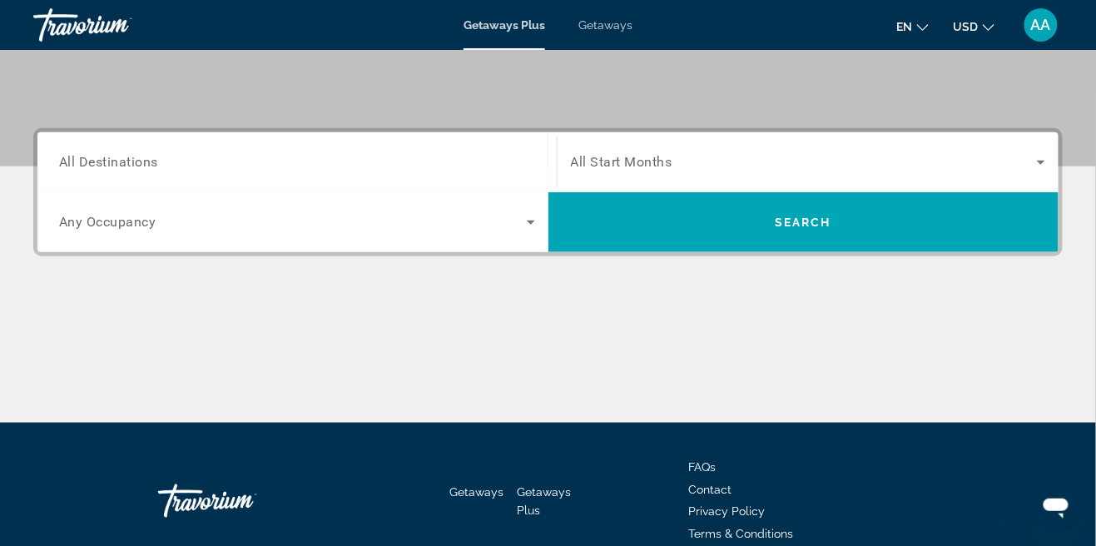
click at [888, 185] on div "Search widget" at bounding box center [808, 162] width 475 height 47
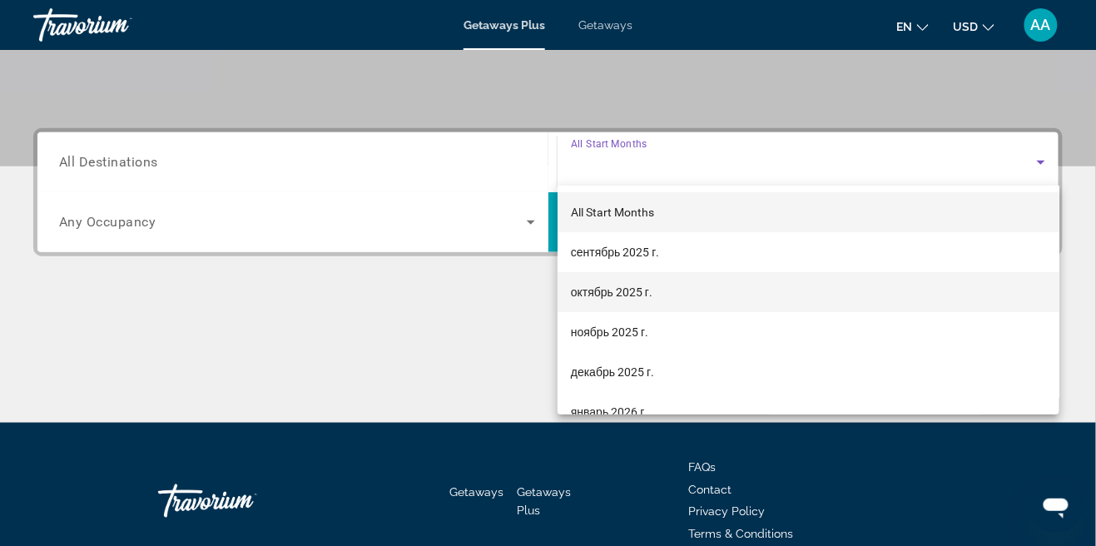
click at [618, 294] on span "октябрь 2025 г." at bounding box center [612, 292] width 82 height 20
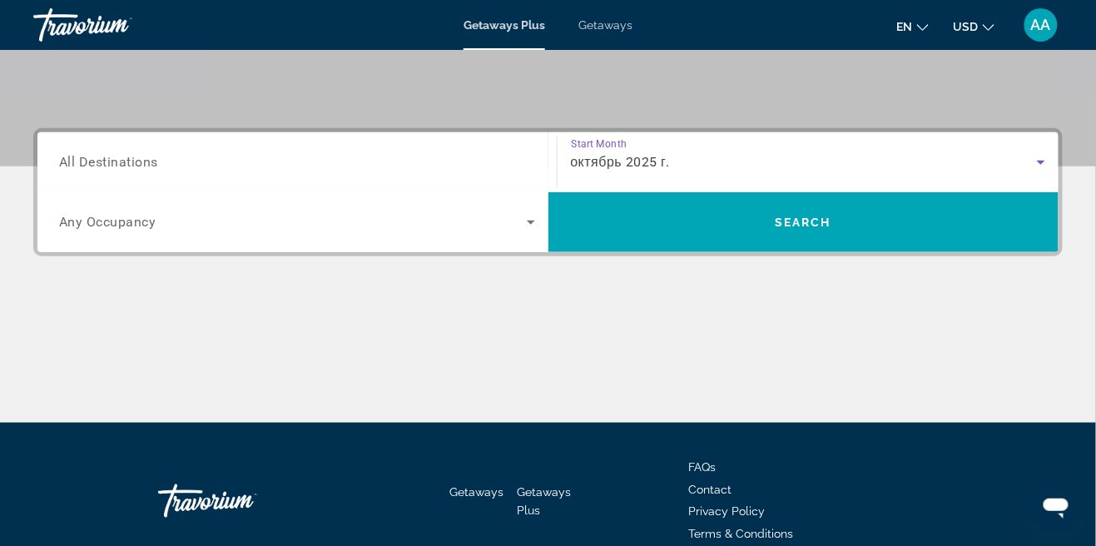
click at [124, 241] on div "Search widget" at bounding box center [297, 222] width 476 height 47
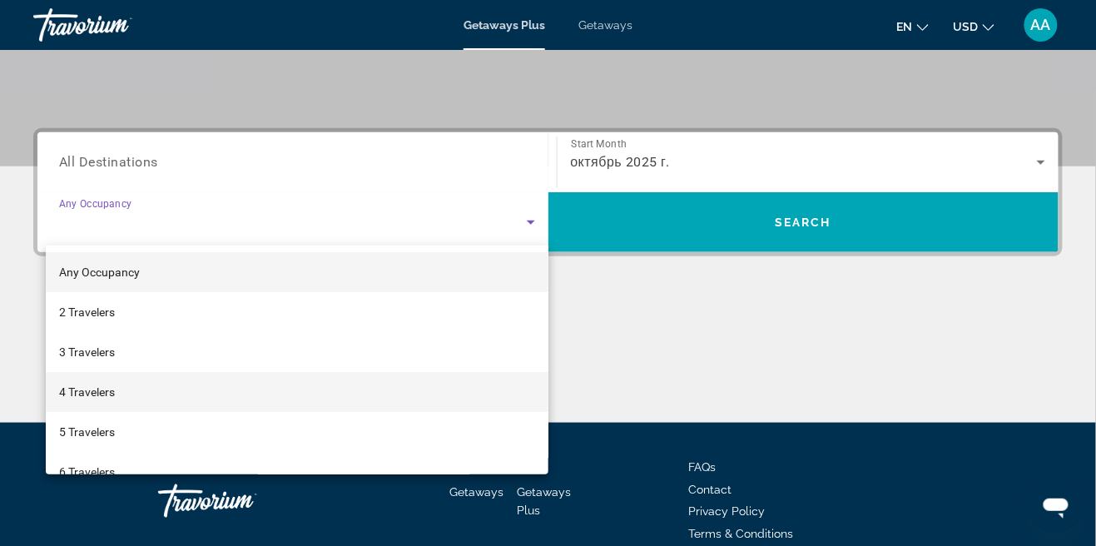
click at [87, 394] on span "4 Travelers" at bounding box center [87, 392] width 56 height 20
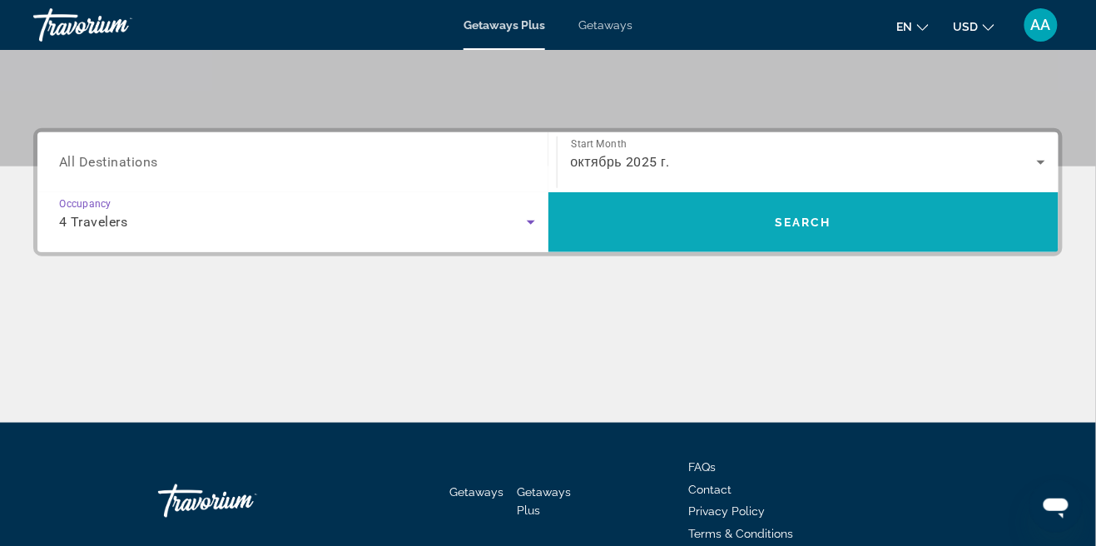
click at [883, 247] on span "Search widget" at bounding box center [803, 222] width 511 height 60
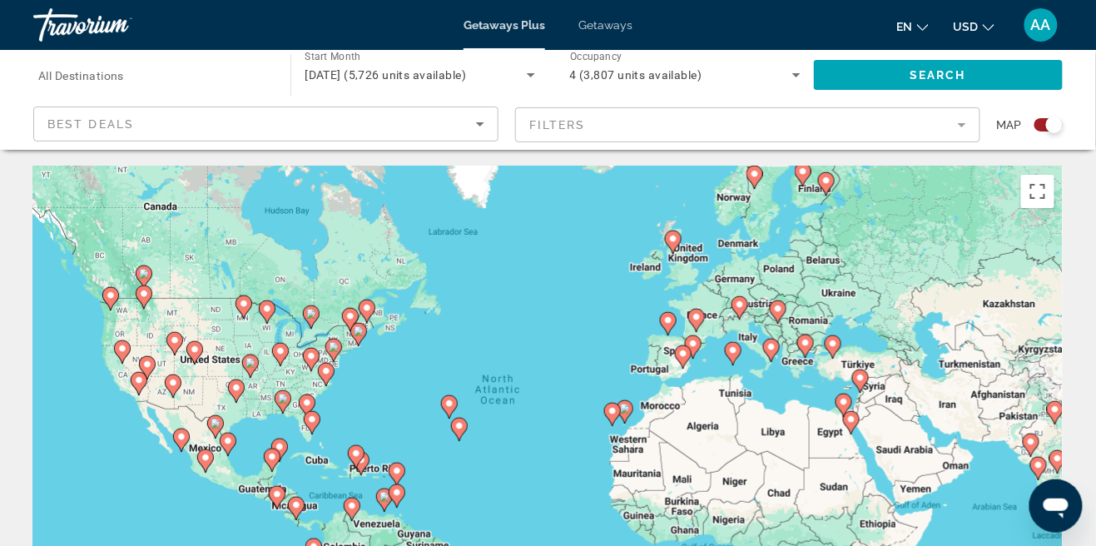
click at [357, 130] on div "Best Deals" at bounding box center [261, 124] width 428 height 20
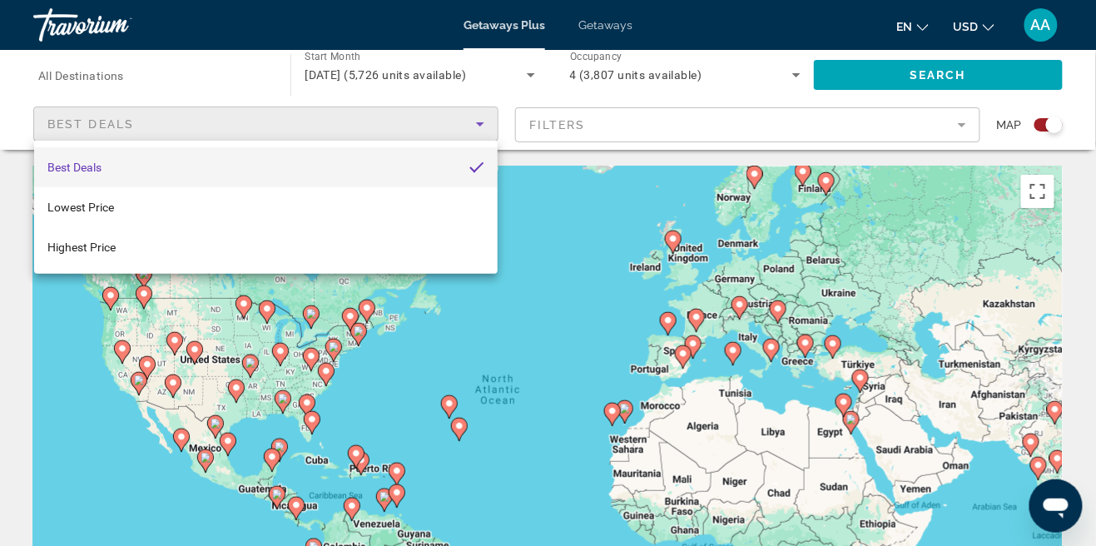
click at [537, 278] on div at bounding box center [548, 273] width 1096 height 546
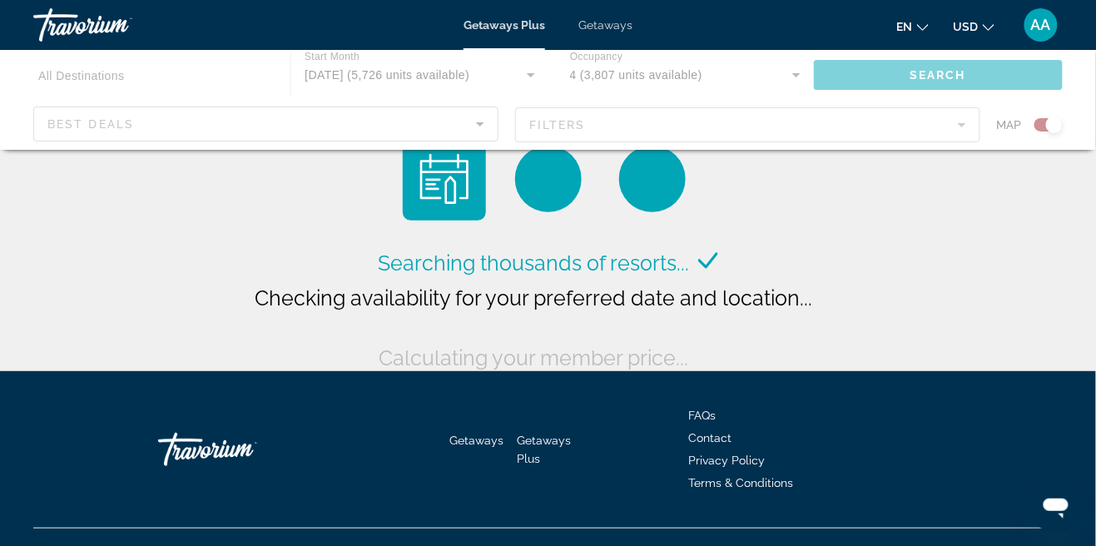
click at [1052, 124] on div "Main content" at bounding box center [548, 100] width 1096 height 100
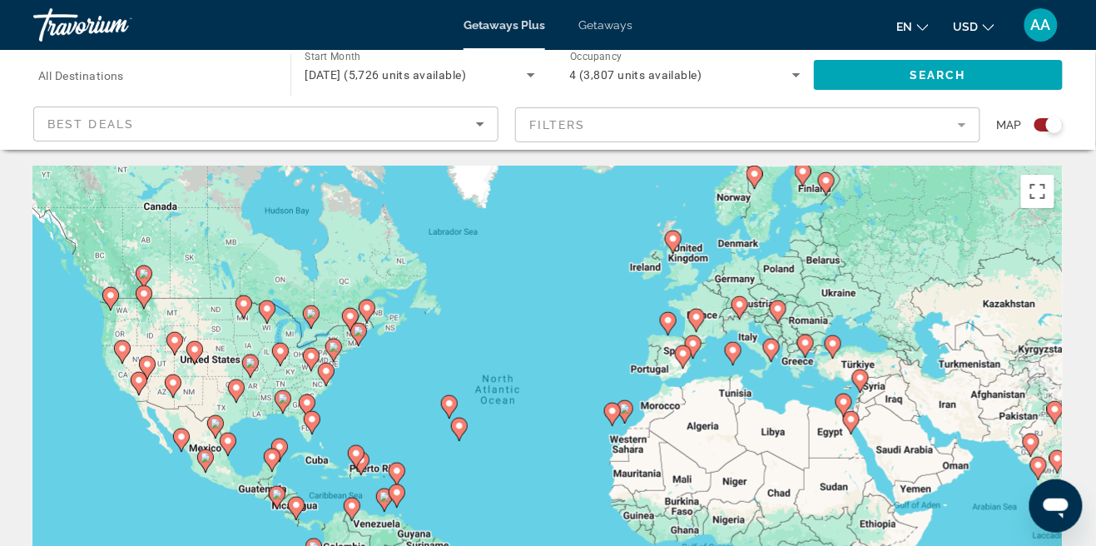
click at [77, 77] on span "All Destinations" at bounding box center [81, 75] width 86 height 13
click at [77, 77] on input "Destination All Destinations" at bounding box center [153, 76] width 230 height 20
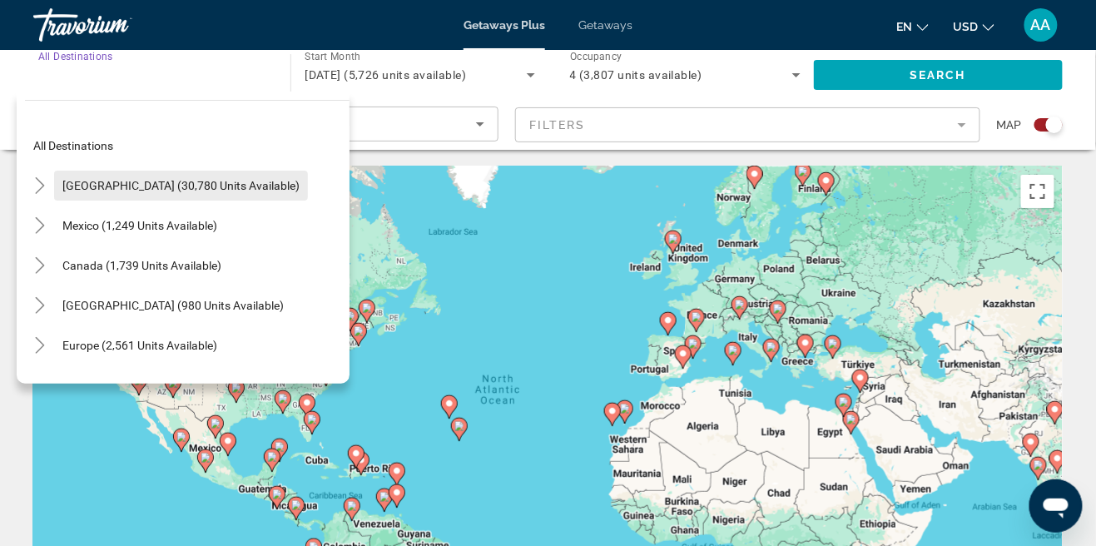
click at [62, 177] on span "Search widget" at bounding box center [181, 186] width 254 height 40
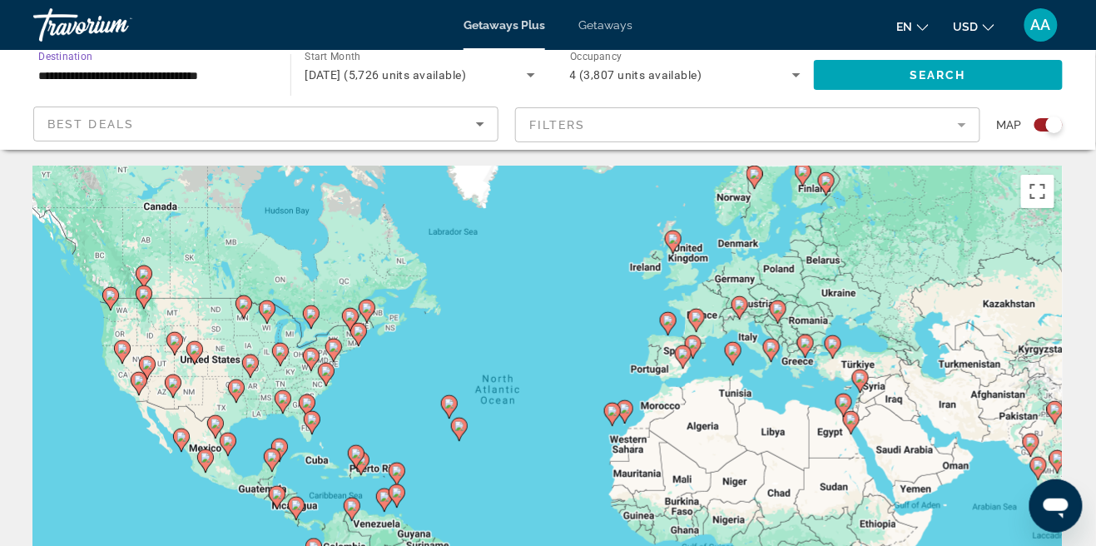
click at [86, 80] on input "**********" at bounding box center [153, 76] width 230 height 20
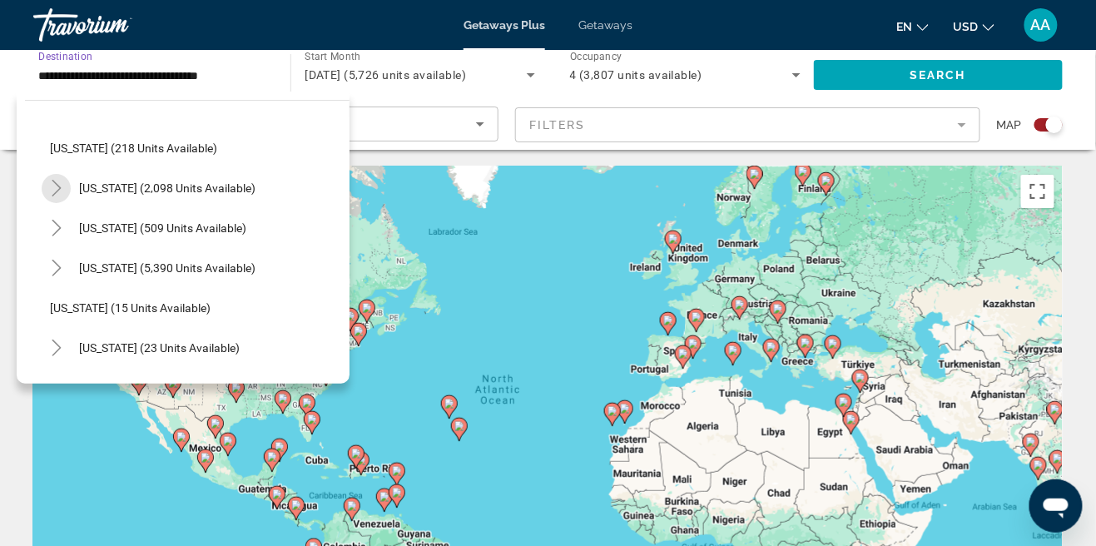
scroll to position [118, 0]
click at [95, 272] on span "[US_STATE] (5,390 units available)" at bounding box center [167, 266] width 176 height 13
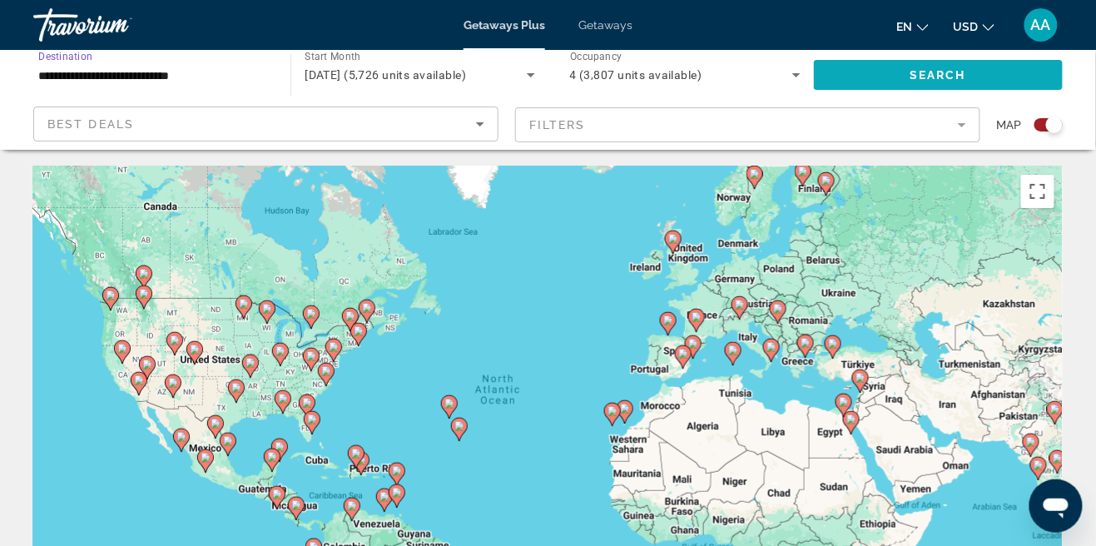
click at [1015, 87] on span "Search widget" at bounding box center [938, 75] width 249 height 40
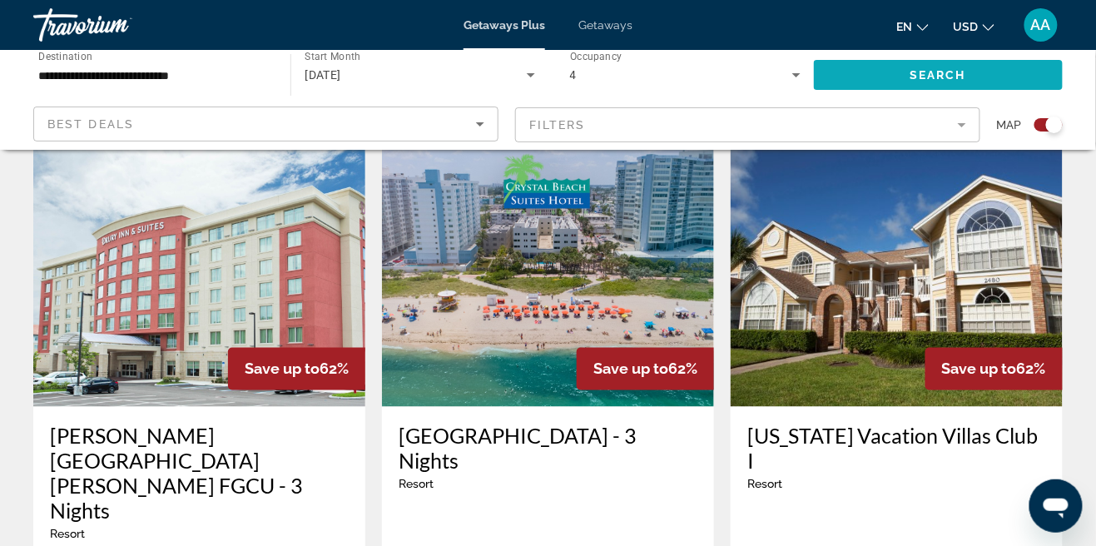
scroll to position [578, 0]
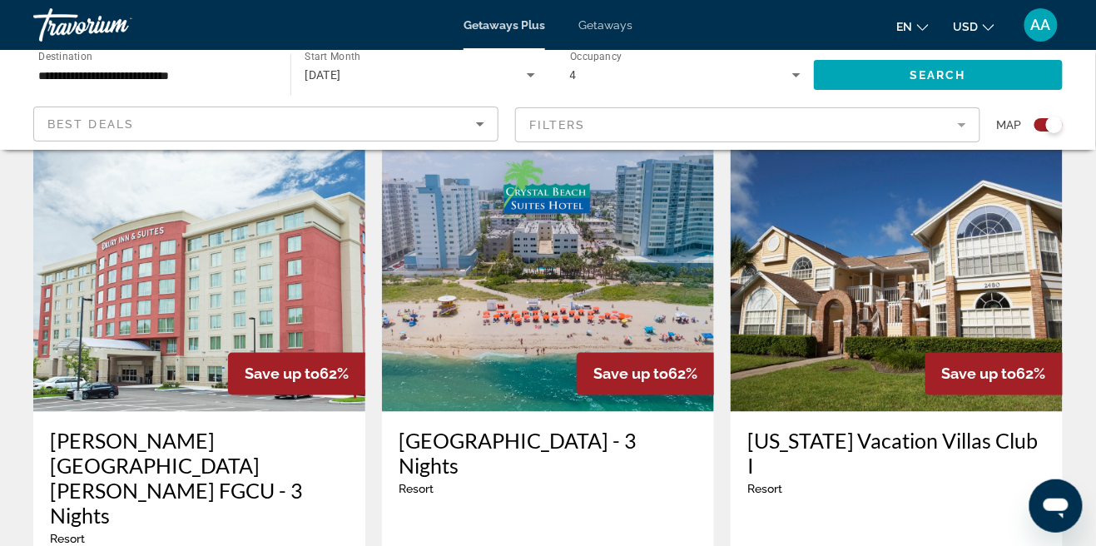
click at [963, 126] on mat-form-field "Filters" at bounding box center [747, 124] width 465 height 35
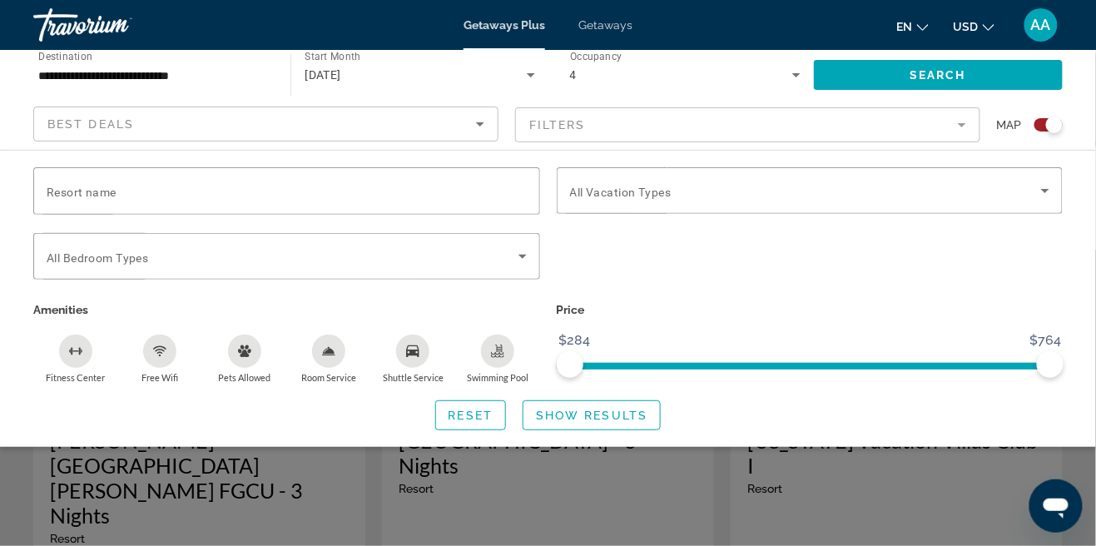
click at [492, 359] on div "Swimming Pool" at bounding box center [497, 350] width 33 height 33
click at [405, 352] on div "Shuttle Service" at bounding box center [412, 350] width 33 height 33
click at [624, 417] on span "Show Results" at bounding box center [591, 414] width 111 height 13
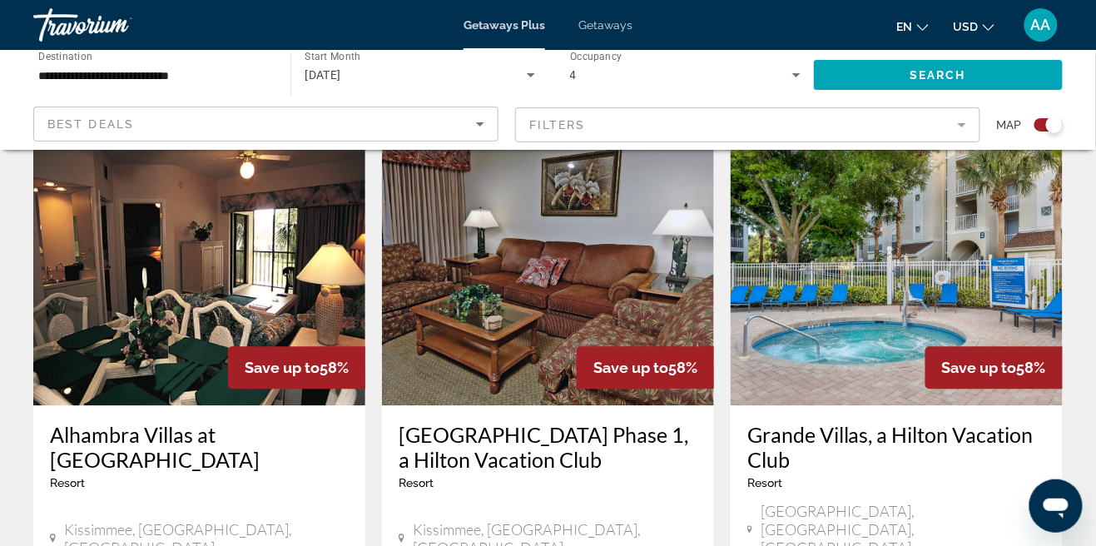
scroll to position [2593, 0]
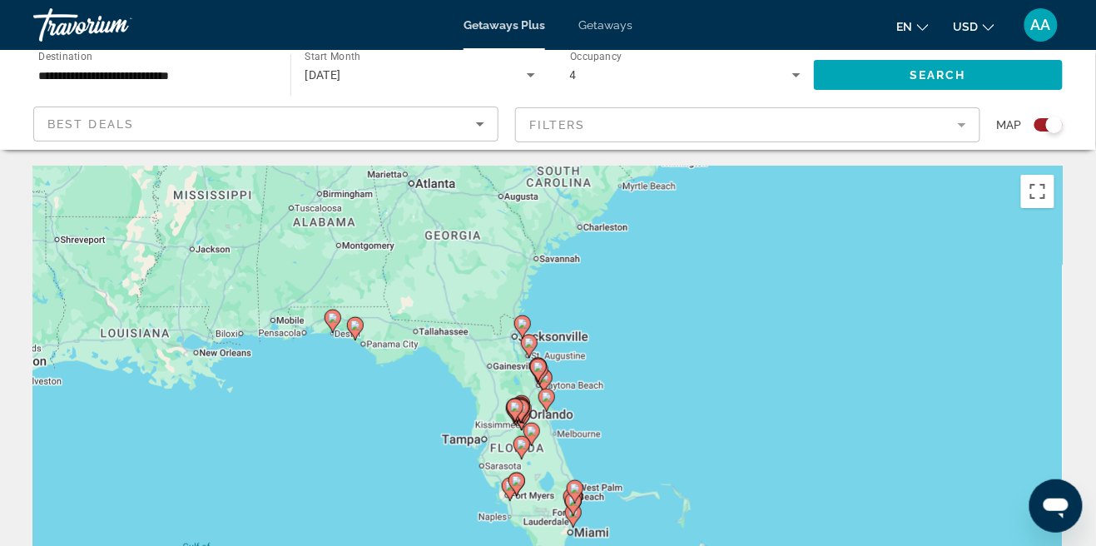
click at [332, 317] on div "To activate drag with keyboard, press Alt + Enter. Once in keyboard drag state,…" at bounding box center [547, 415] width 1029 height 499
type input "**********"
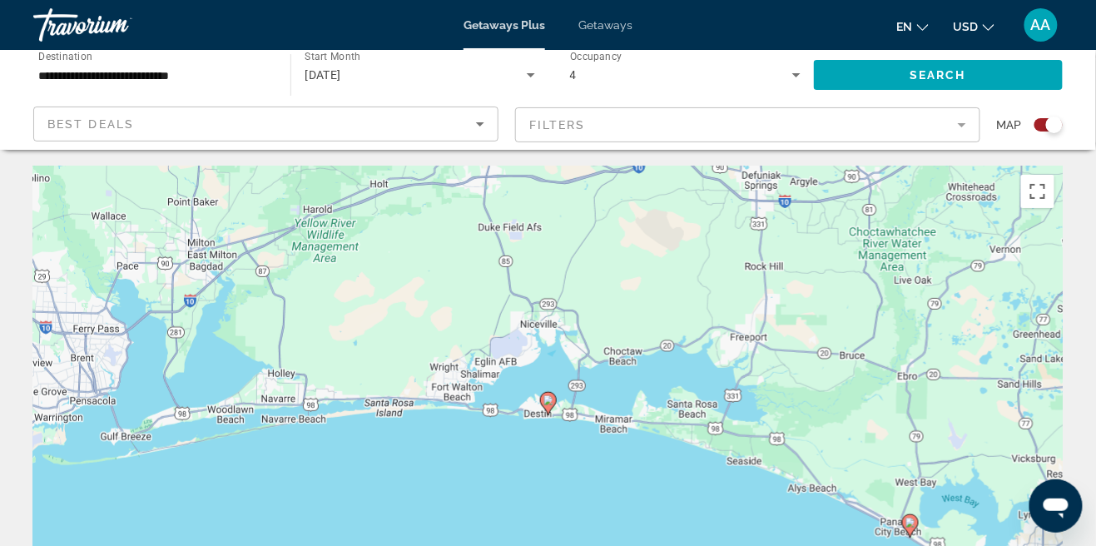
click at [547, 399] on image "Main content" at bounding box center [548, 400] width 10 height 10
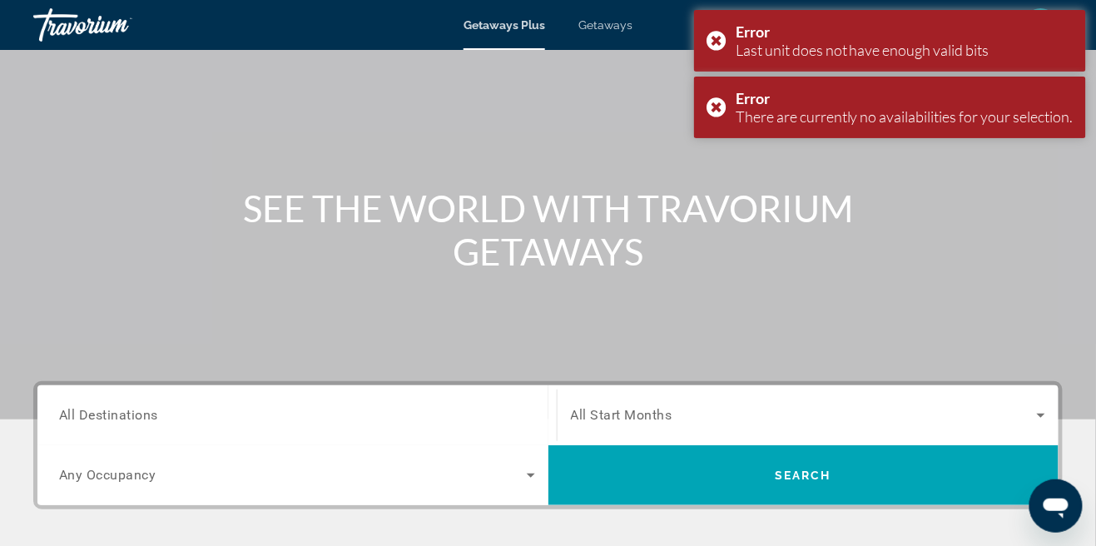
scroll to position [82, 0]
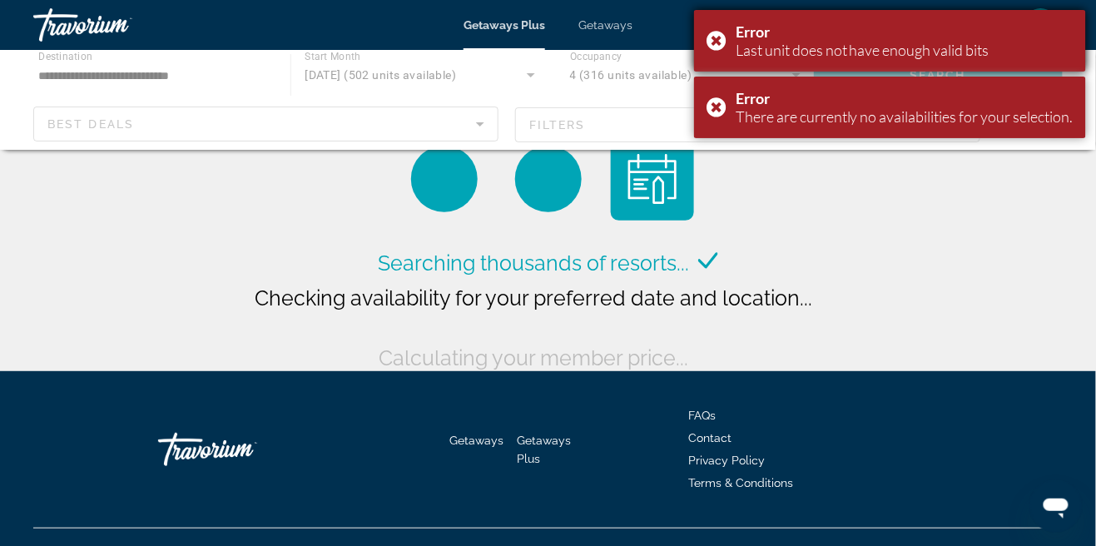
click at [717, 50] on div "Error Last unit does not have enough valid bits" at bounding box center [890, 41] width 392 height 62
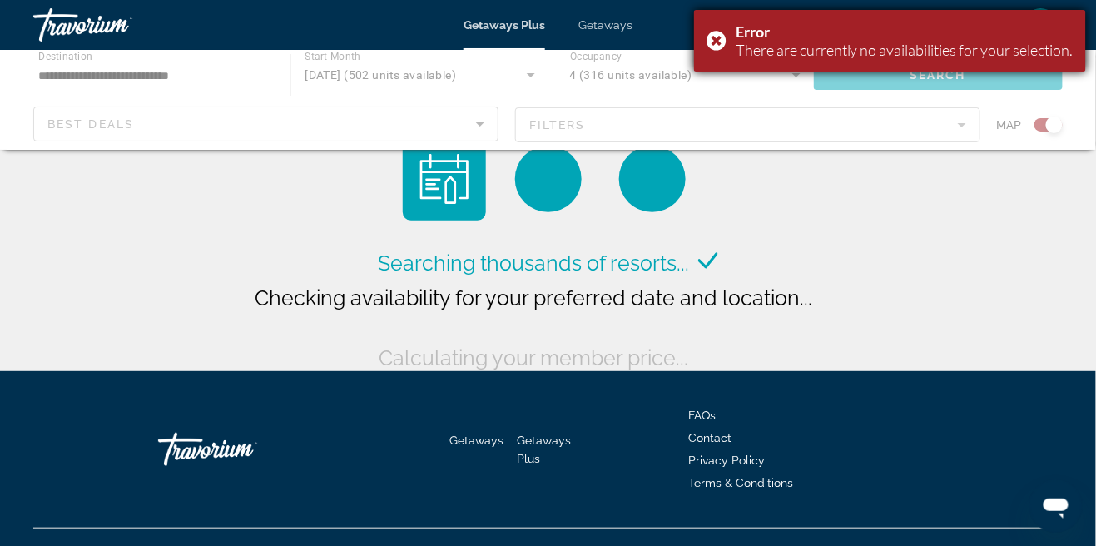
click at [716, 48] on div "Error There are currently no availabilities for your selection." at bounding box center [890, 41] width 392 height 62
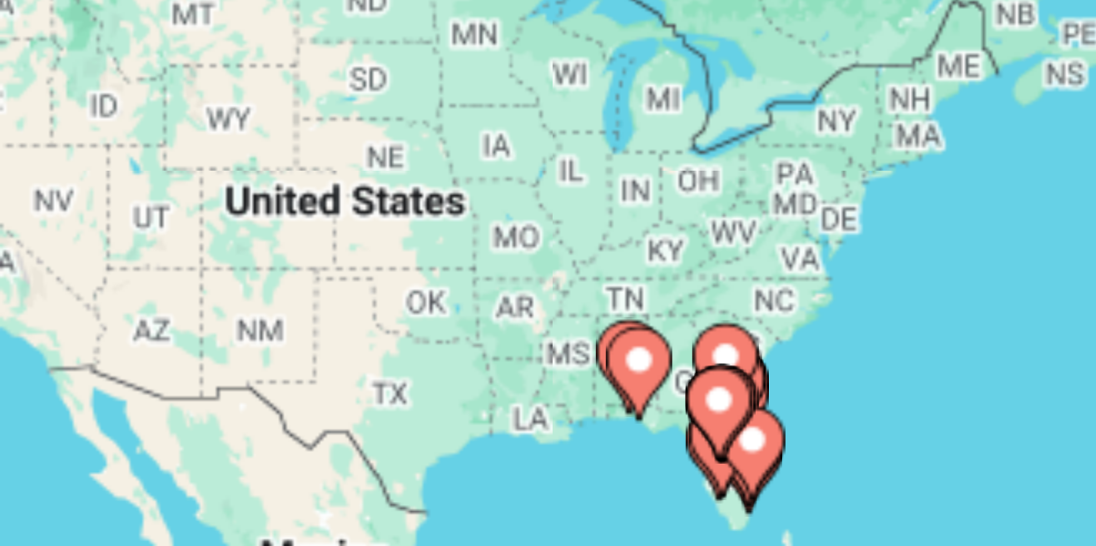
scroll to position [1, 0]
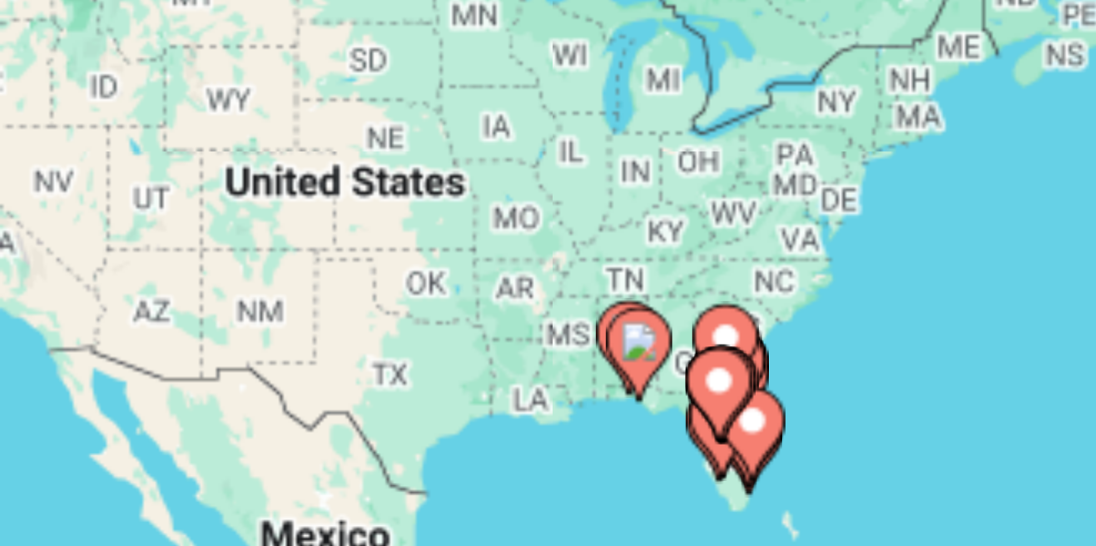
click at [302, 399] on image "Main content" at bounding box center [300, 398] width 10 height 10
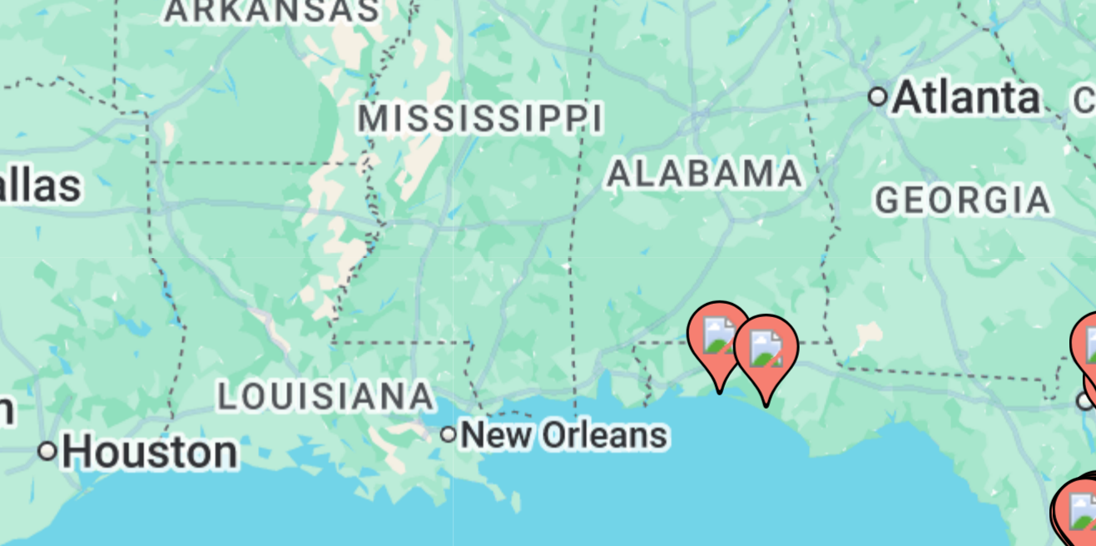
click at [551, 402] on image "Main content" at bounding box center [548, 399] width 10 height 10
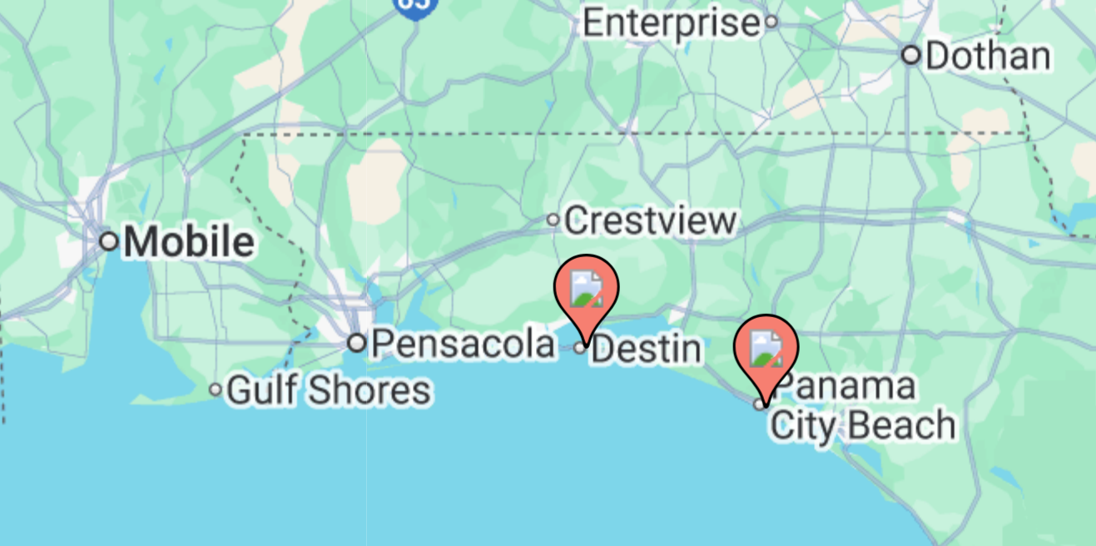
click at [552, 400] on image "Main content" at bounding box center [548, 399] width 10 height 10
type input "**********"
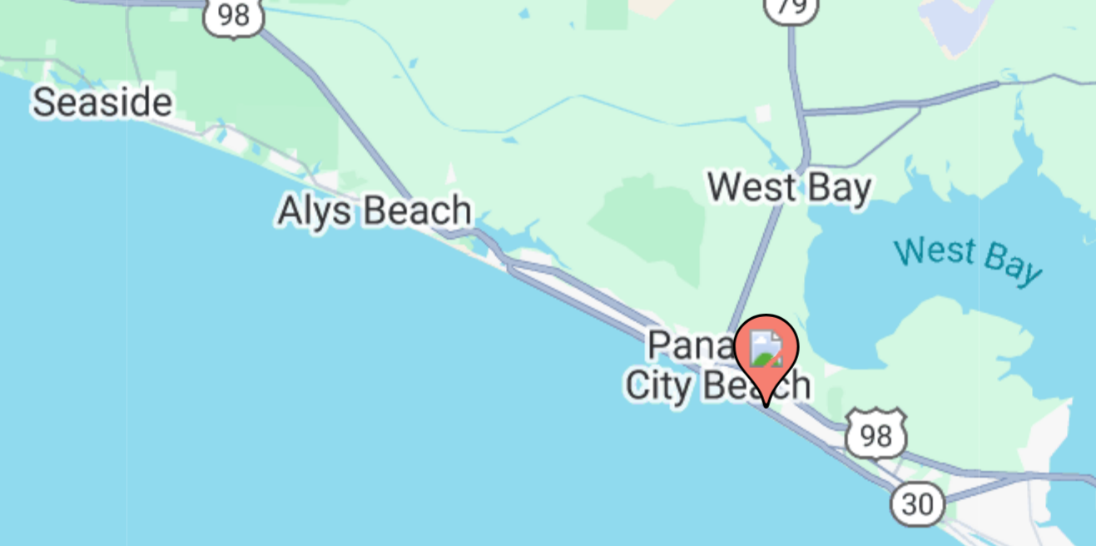
click at [547, 398] on image "Main content" at bounding box center [548, 399] width 10 height 10
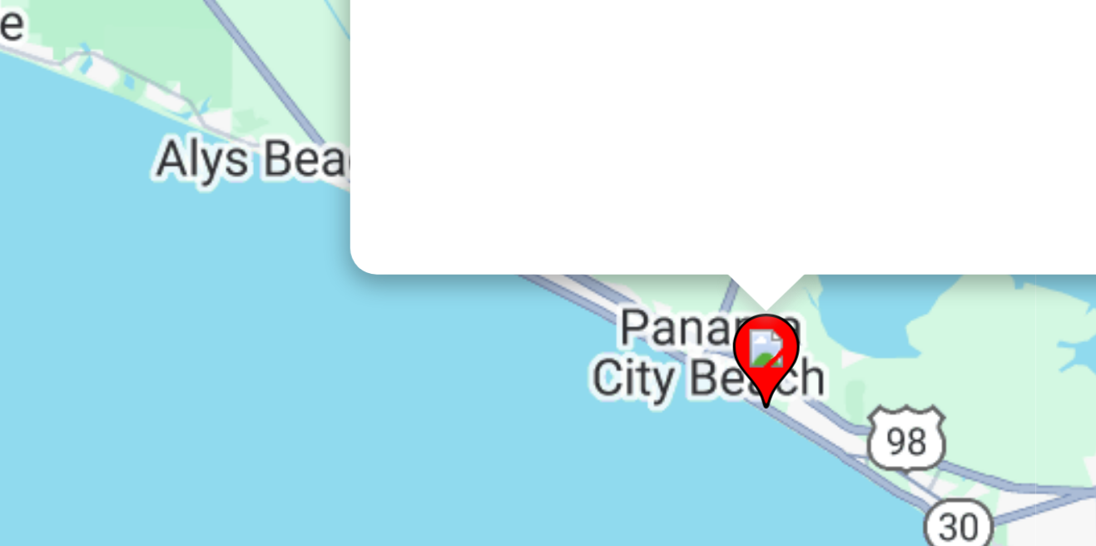
scroll to position [0, 0]
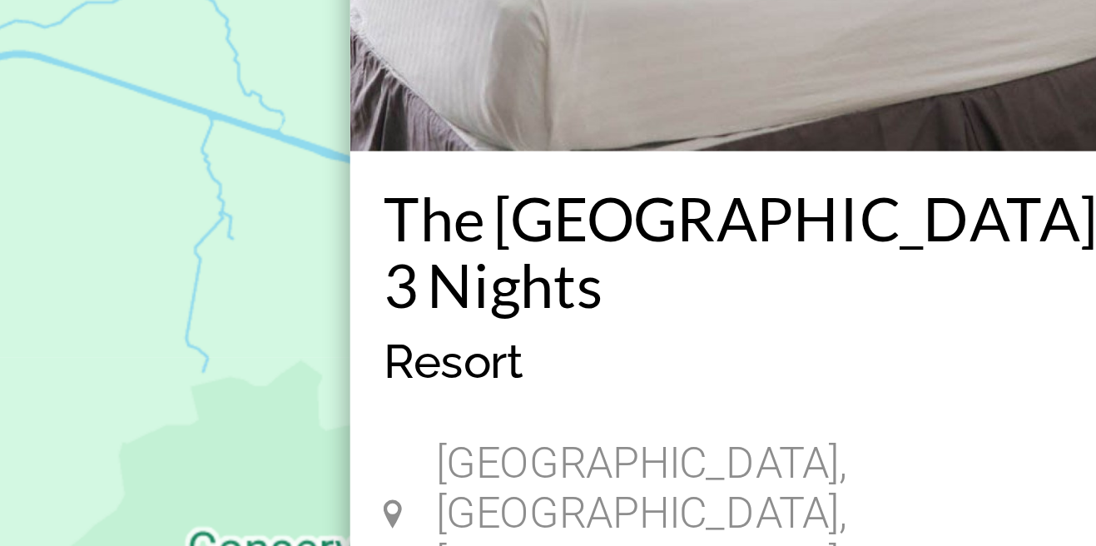
click at [572, 366] on h3 "The [GEOGRAPHIC_DATA] - 3 Nights" at bounding box center [548, 375] width 191 height 33
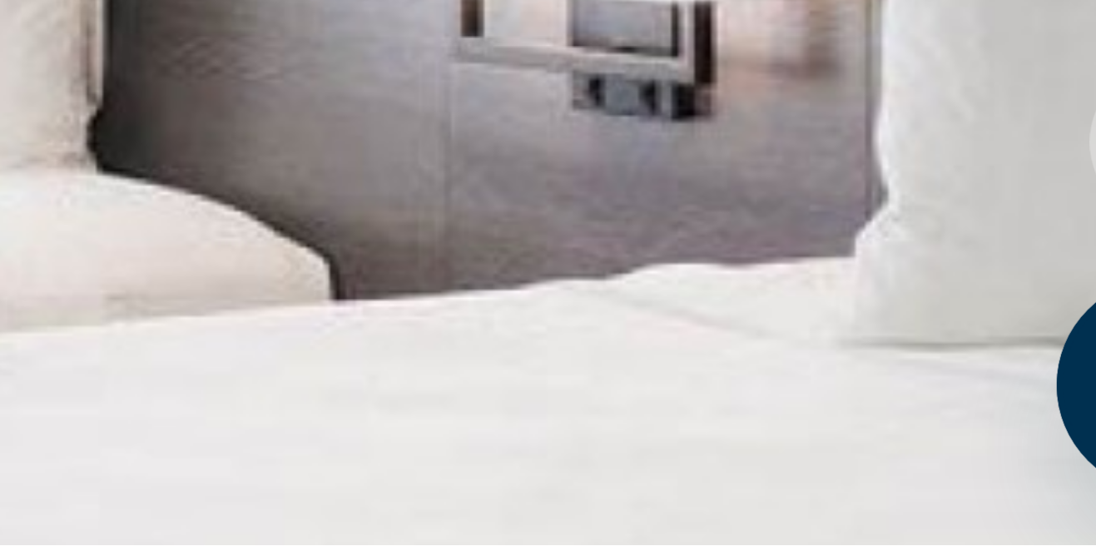
scroll to position [17, 0]
